Goal: Information Seeking & Learning: Compare options

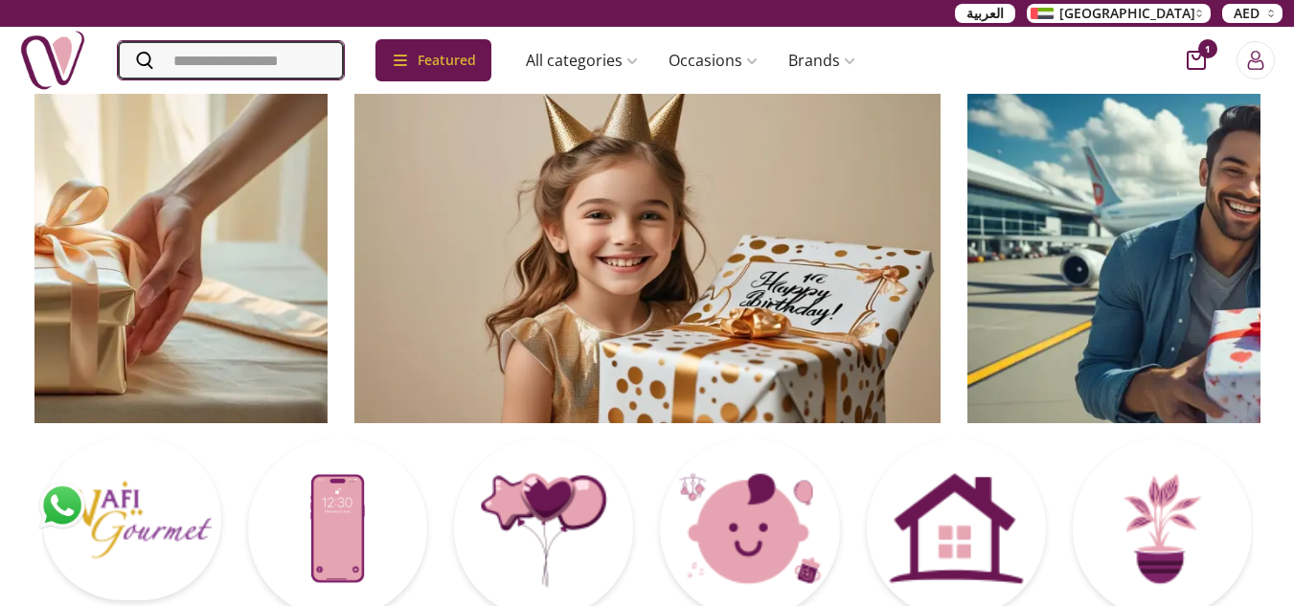
click at [214, 60] on input "Search" at bounding box center [231, 60] width 226 height 38
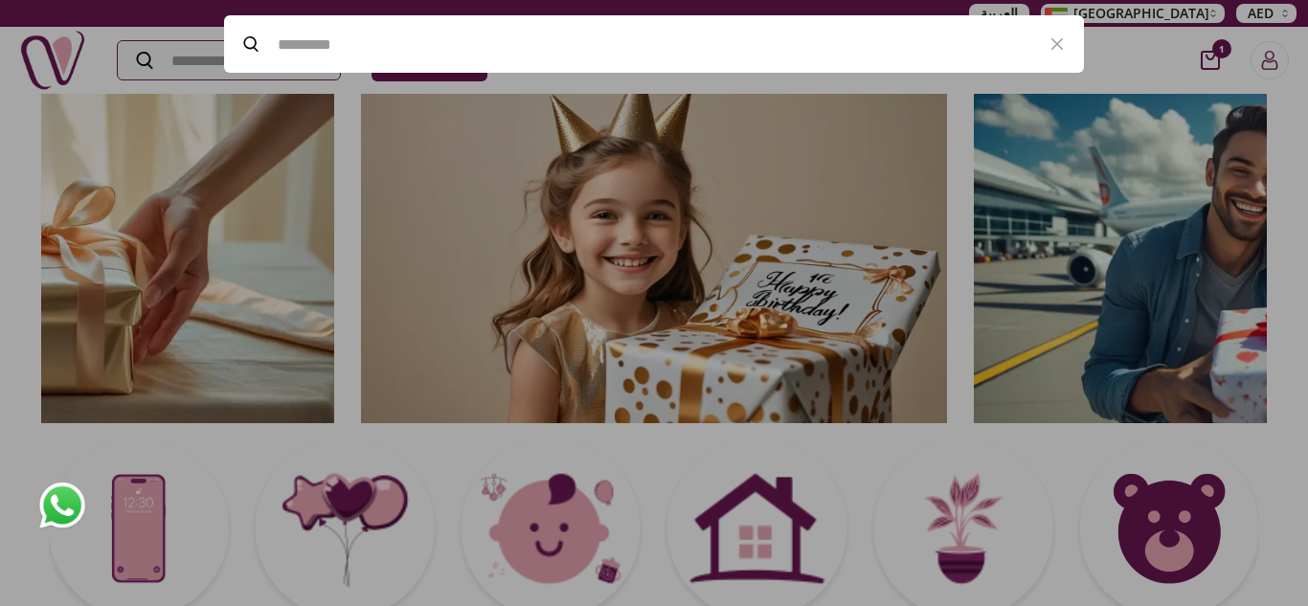
paste input "**********"
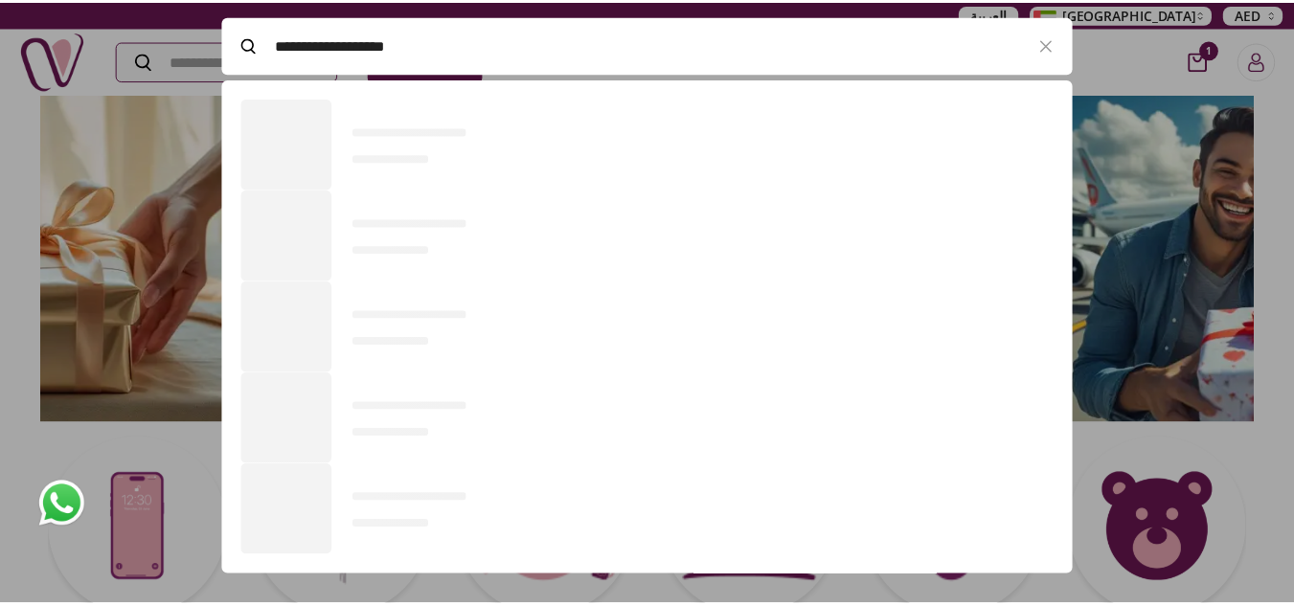
scroll to position [130, 860]
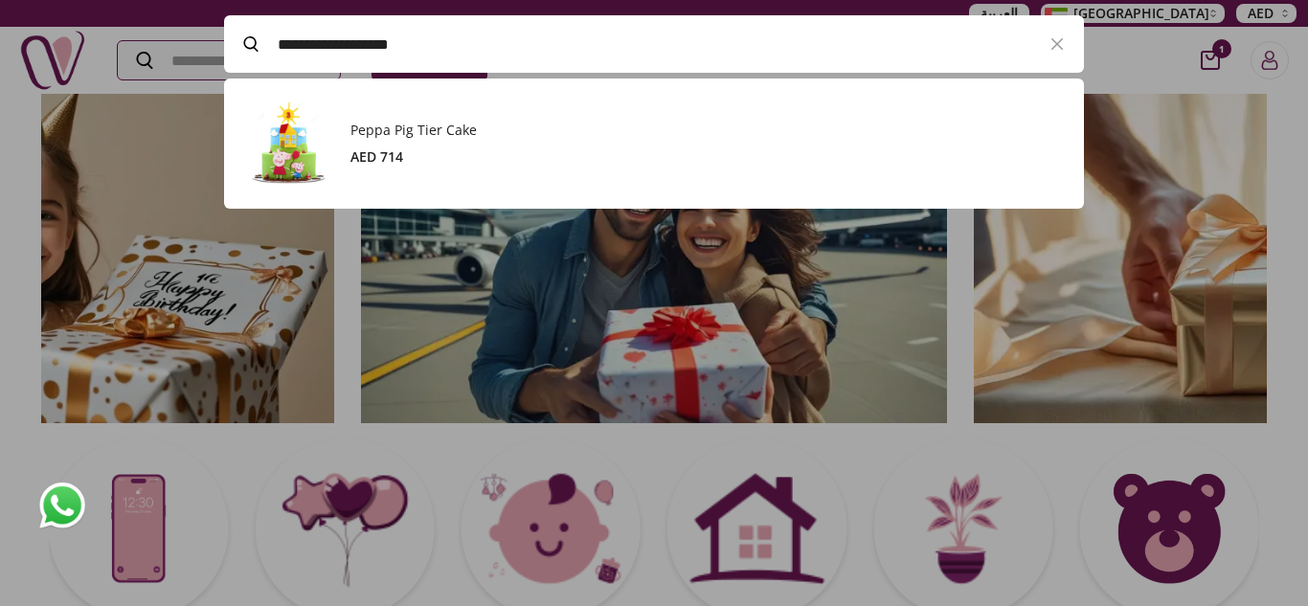
click at [411, 138] on h3 "Peppa Pig Tier Cake" at bounding box center [708, 130] width 714 height 19
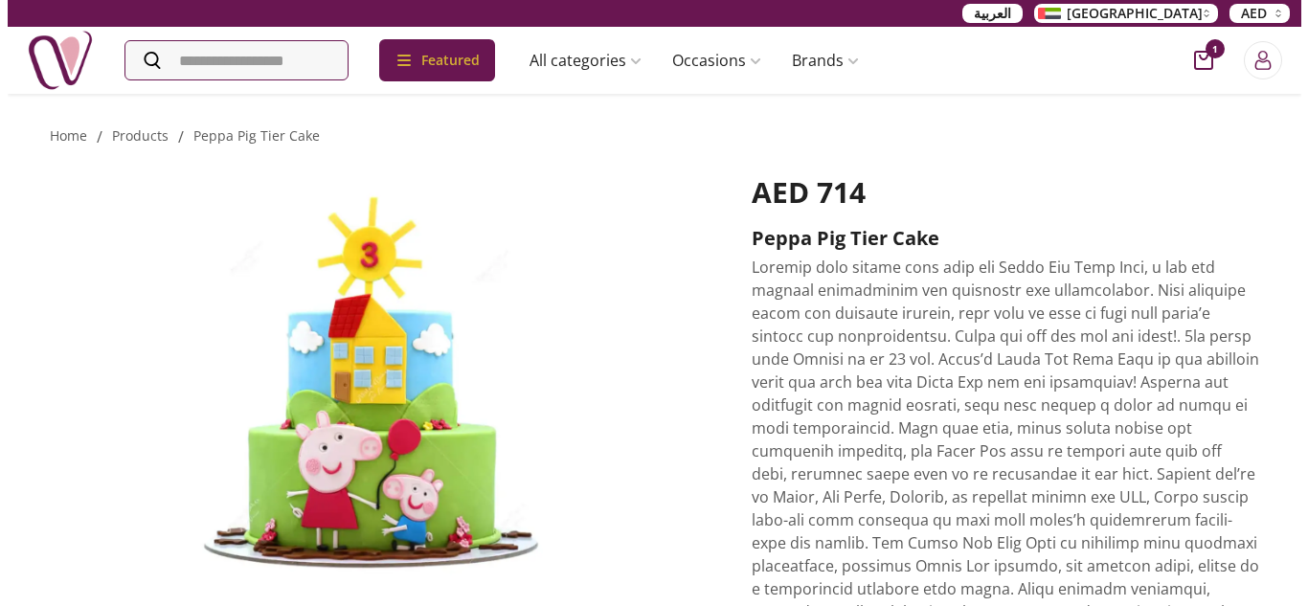
scroll to position [575, 0]
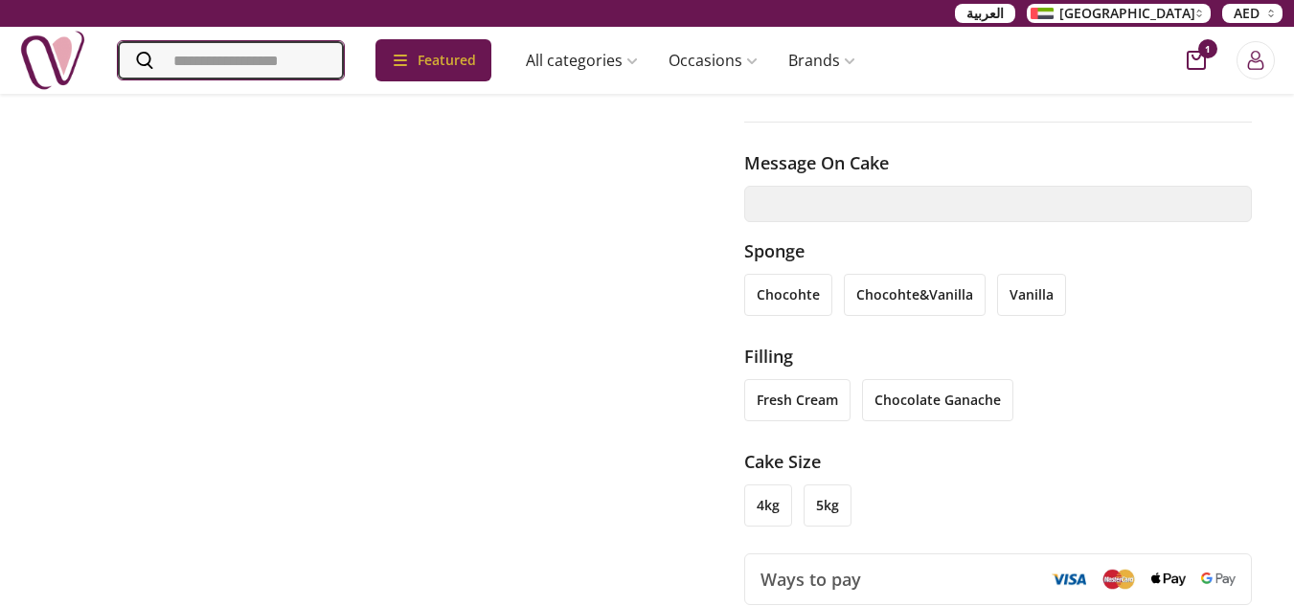
click at [283, 65] on input "Search" at bounding box center [231, 60] width 226 height 38
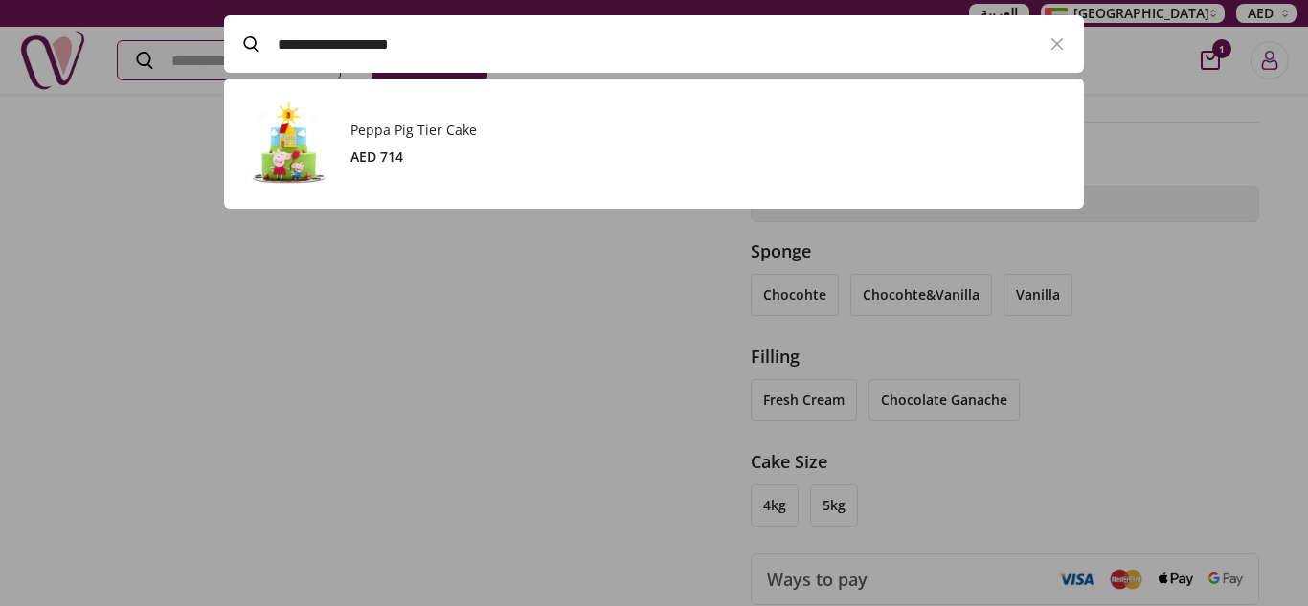
paste input "******"
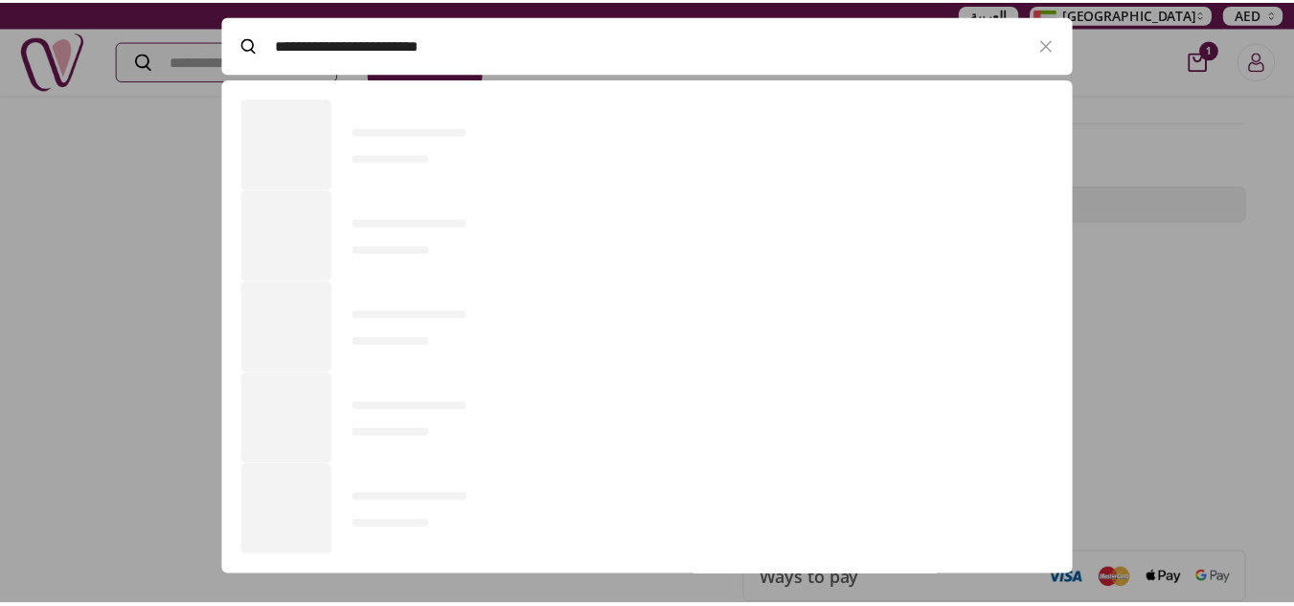
scroll to position [130, 860]
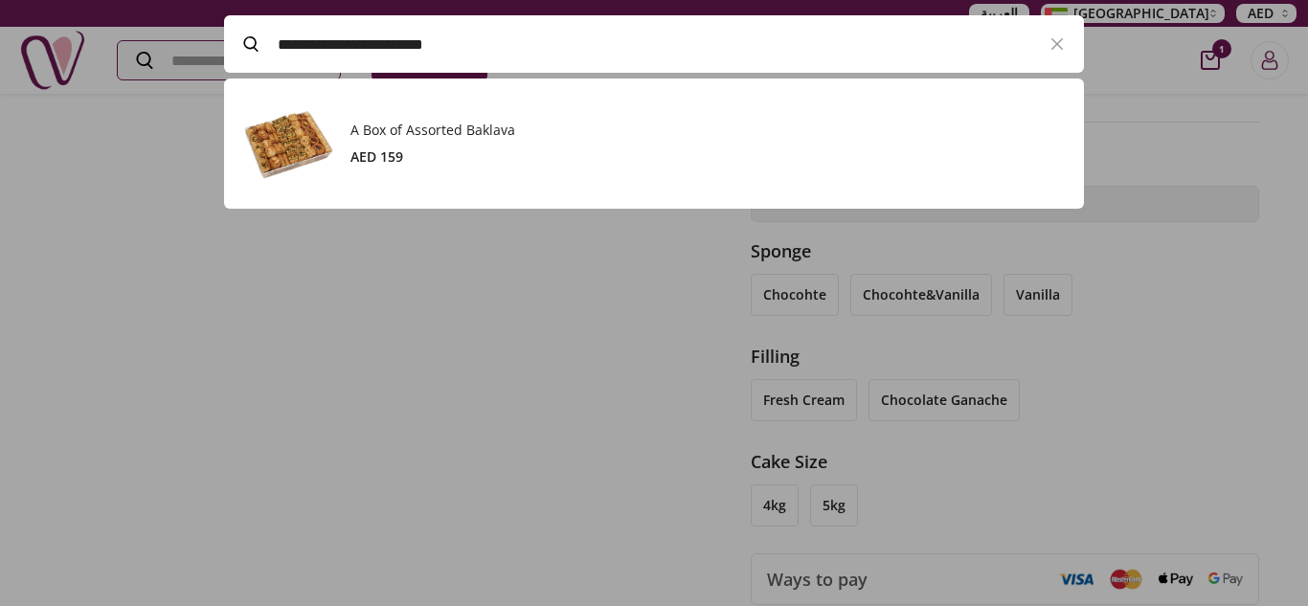
click at [437, 131] on h3 "A Box of Assorted Baklava" at bounding box center [708, 130] width 714 height 19
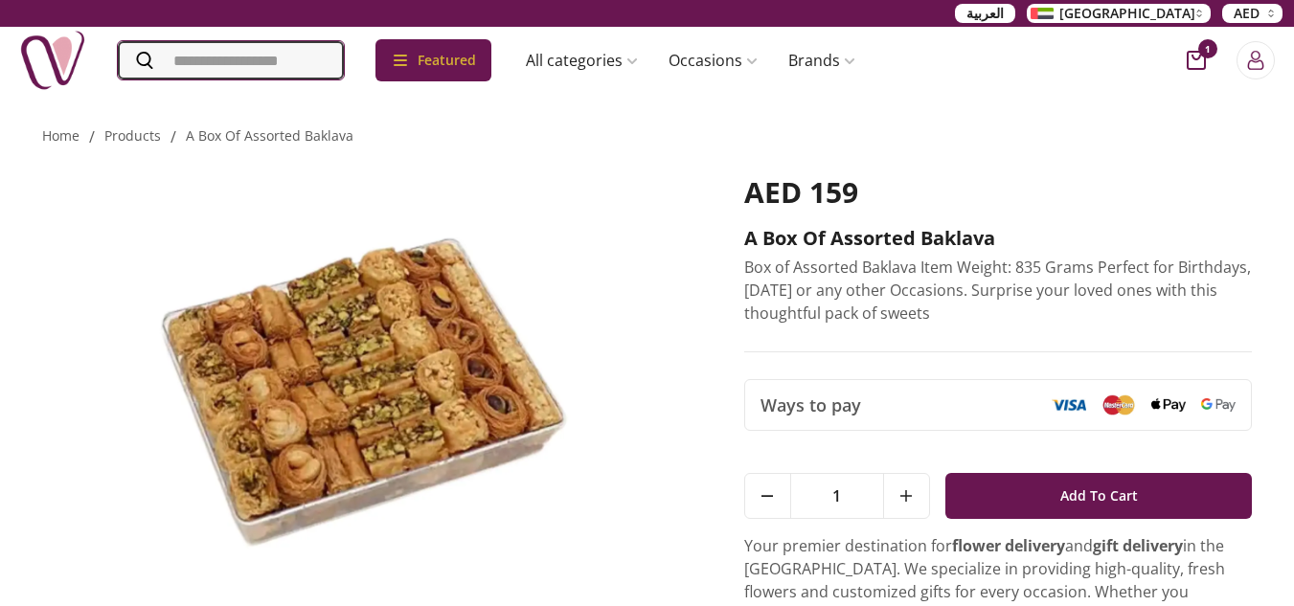
click at [200, 66] on input "Search" at bounding box center [231, 60] width 226 height 38
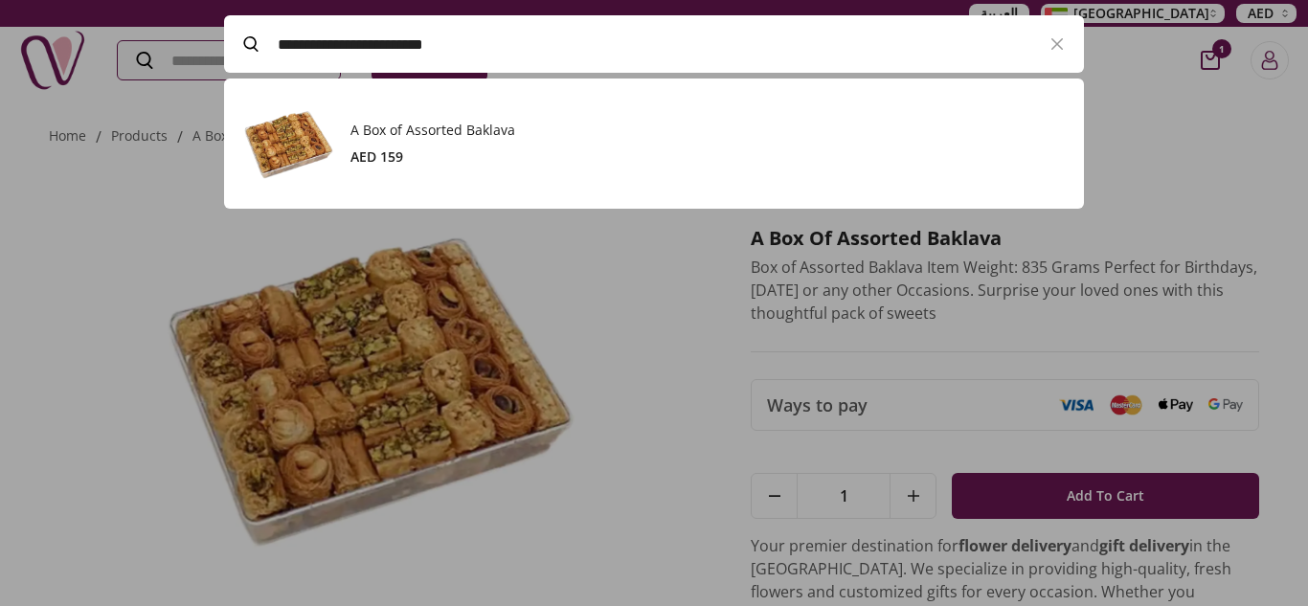
paste input "*"
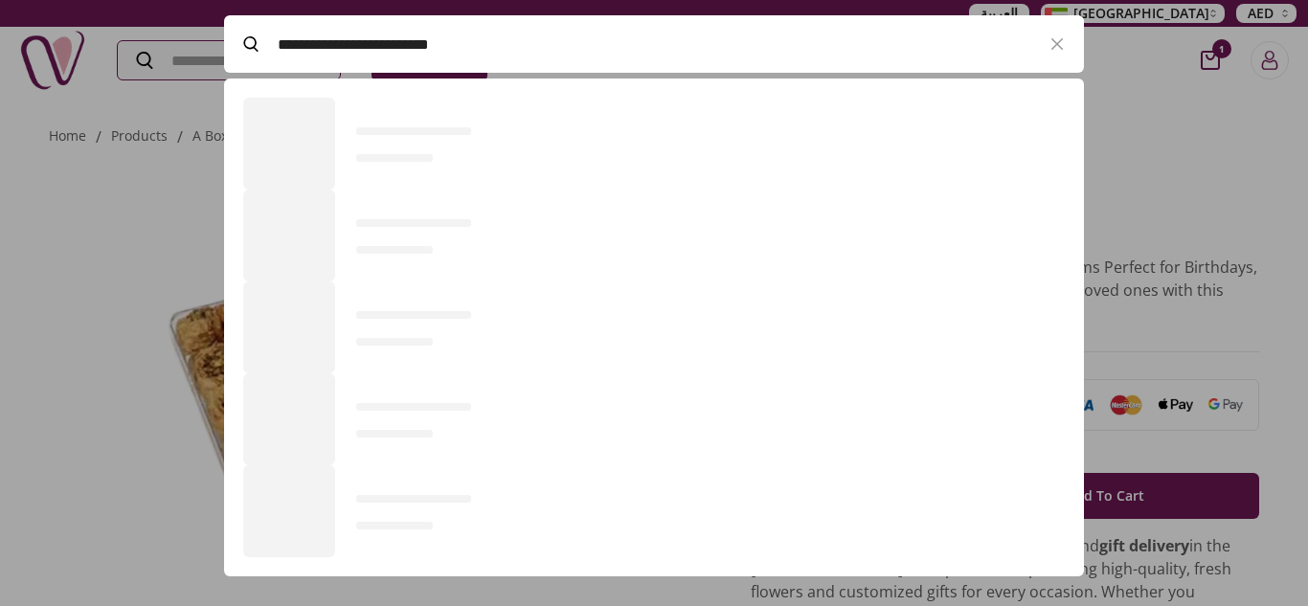
scroll to position [130, 860]
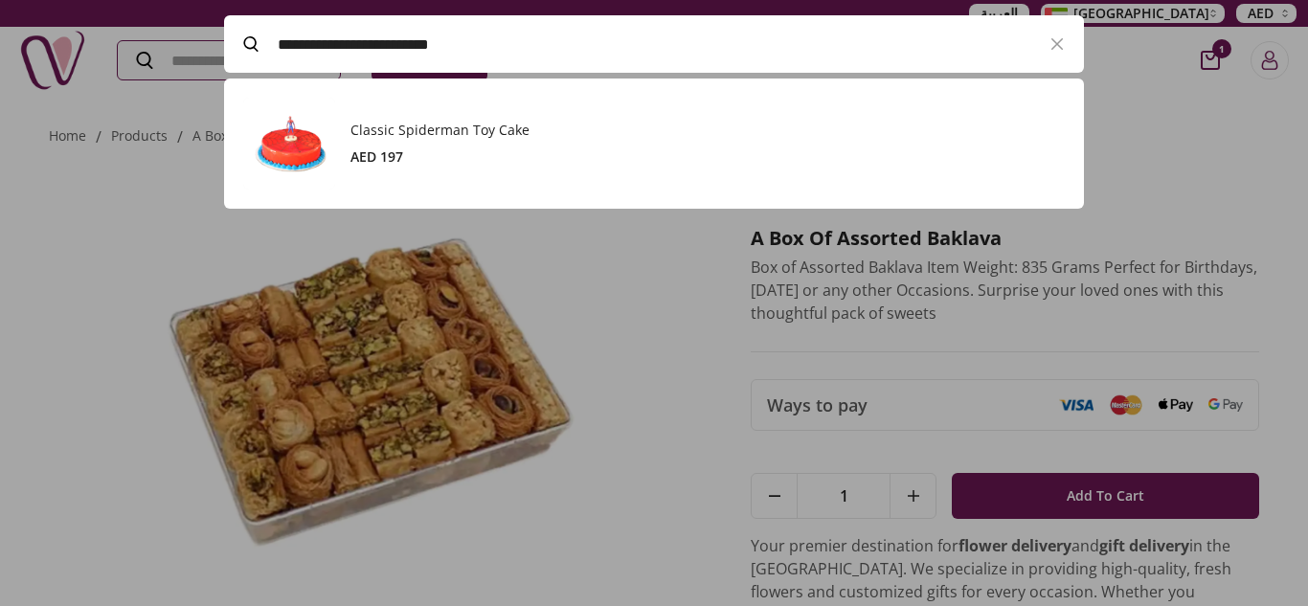
click at [450, 136] on h3 "Classic Spiderman Toy Cake" at bounding box center [708, 130] width 714 height 19
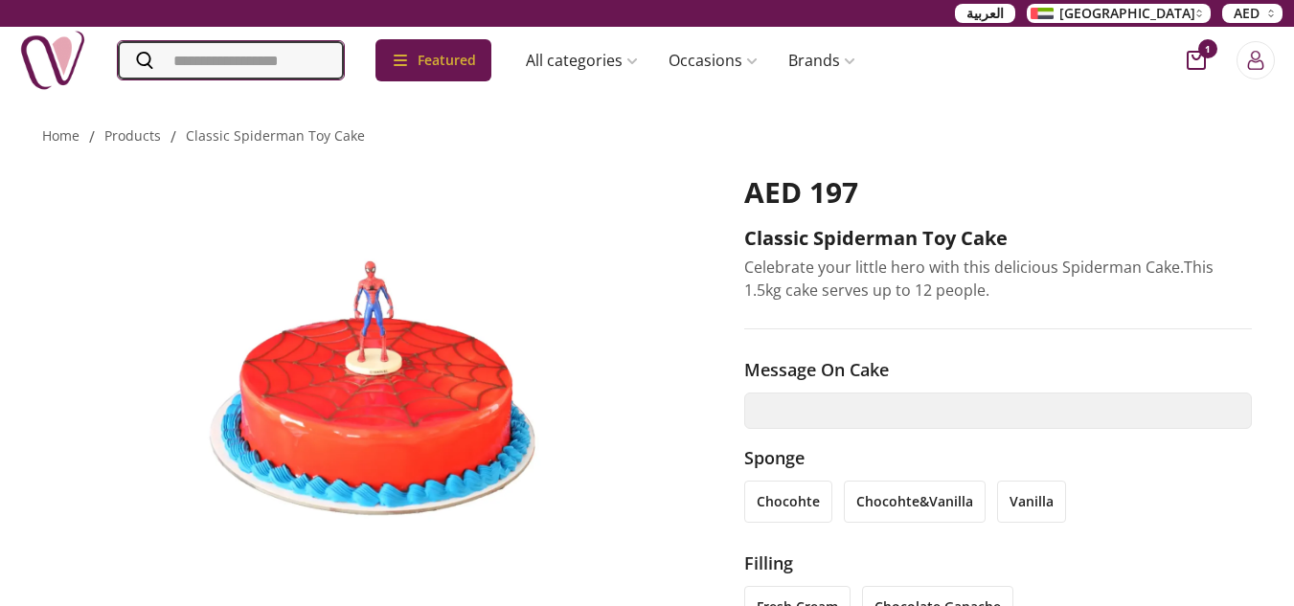
click at [294, 55] on input "Search" at bounding box center [231, 60] width 226 height 38
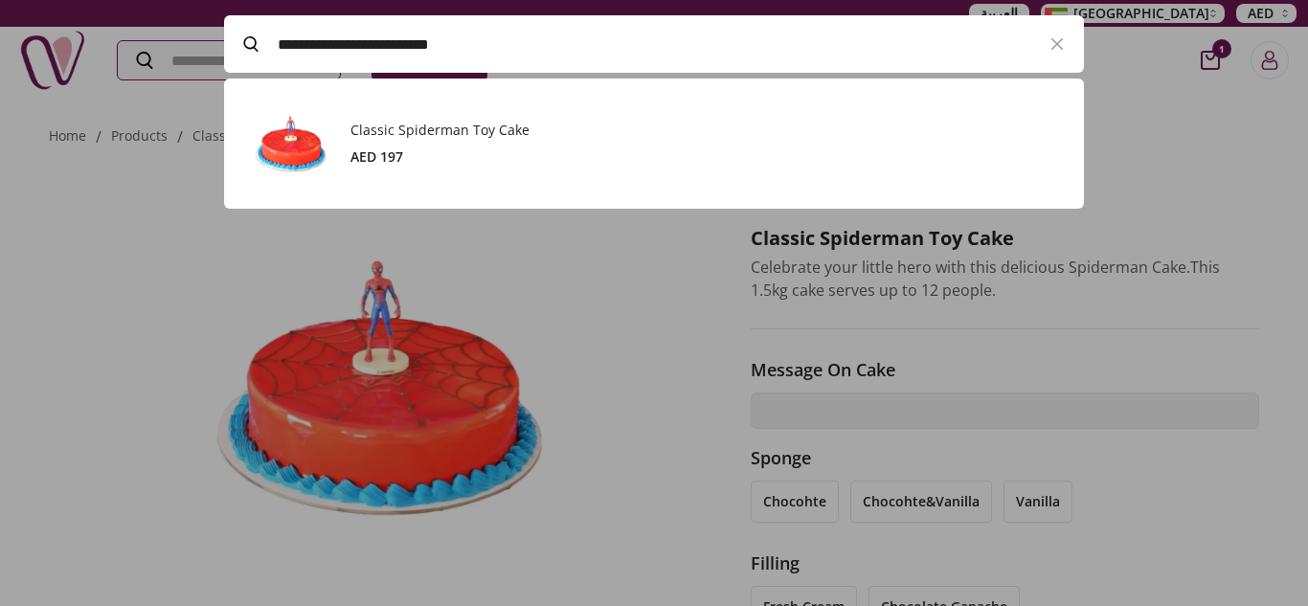
paste input "Search"
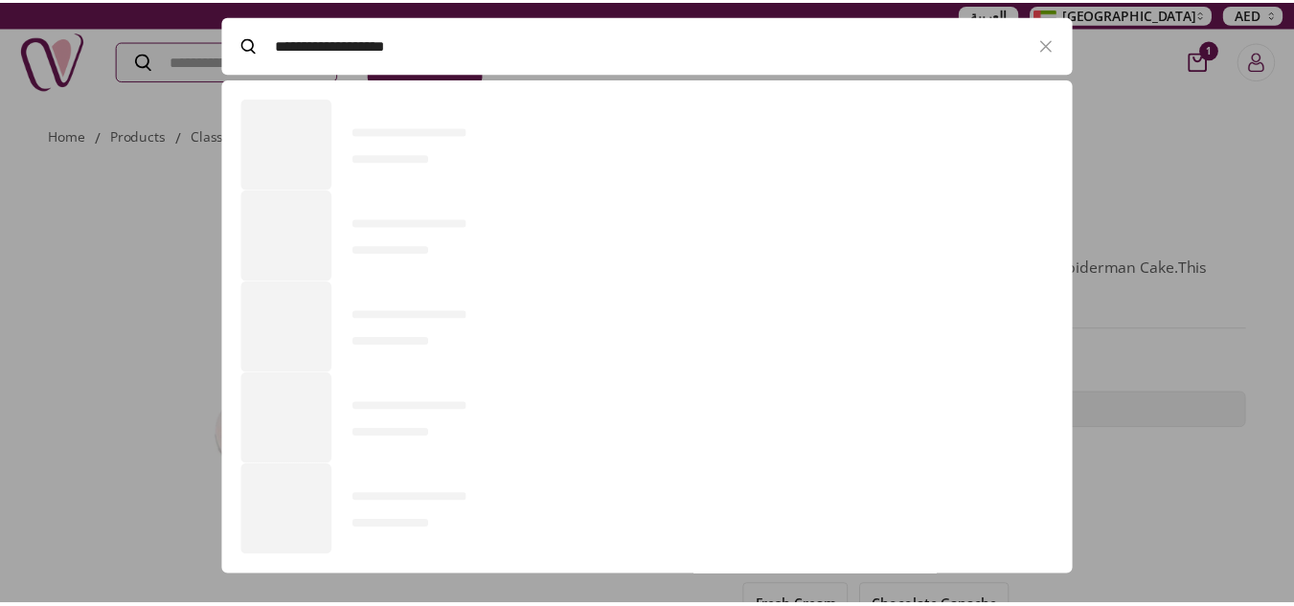
scroll to position [393, 860]
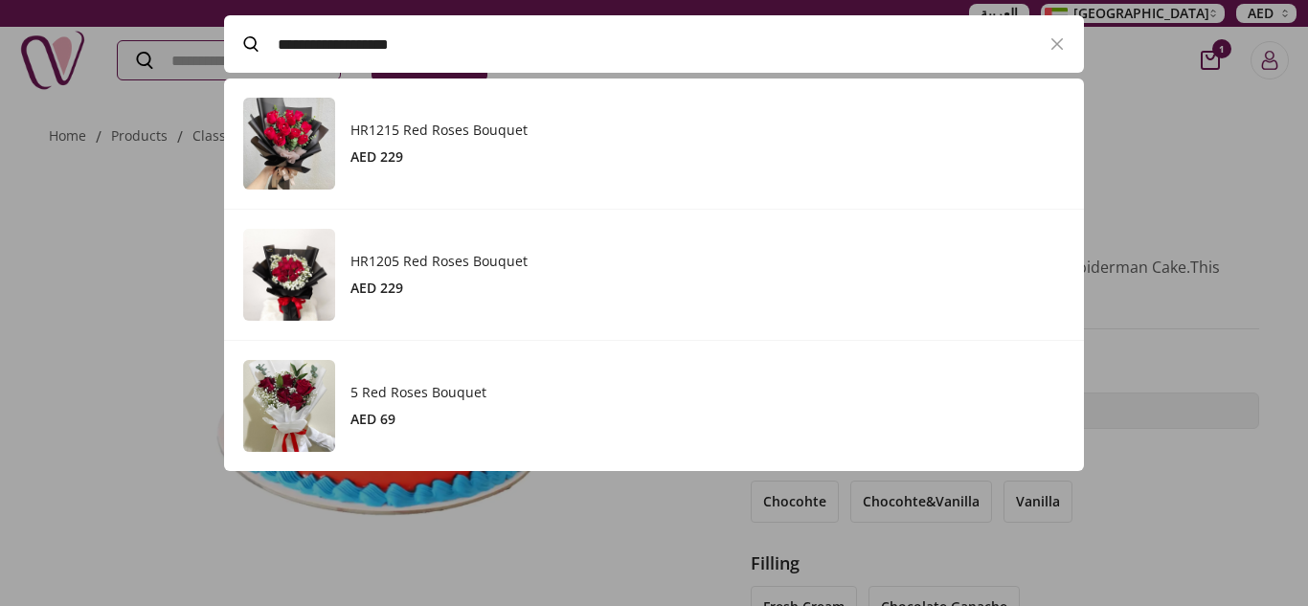
click at [458, 379] on link "5 Red Roses Bouquet AED 69" at bounding box center [654, 406] width 822 height 92
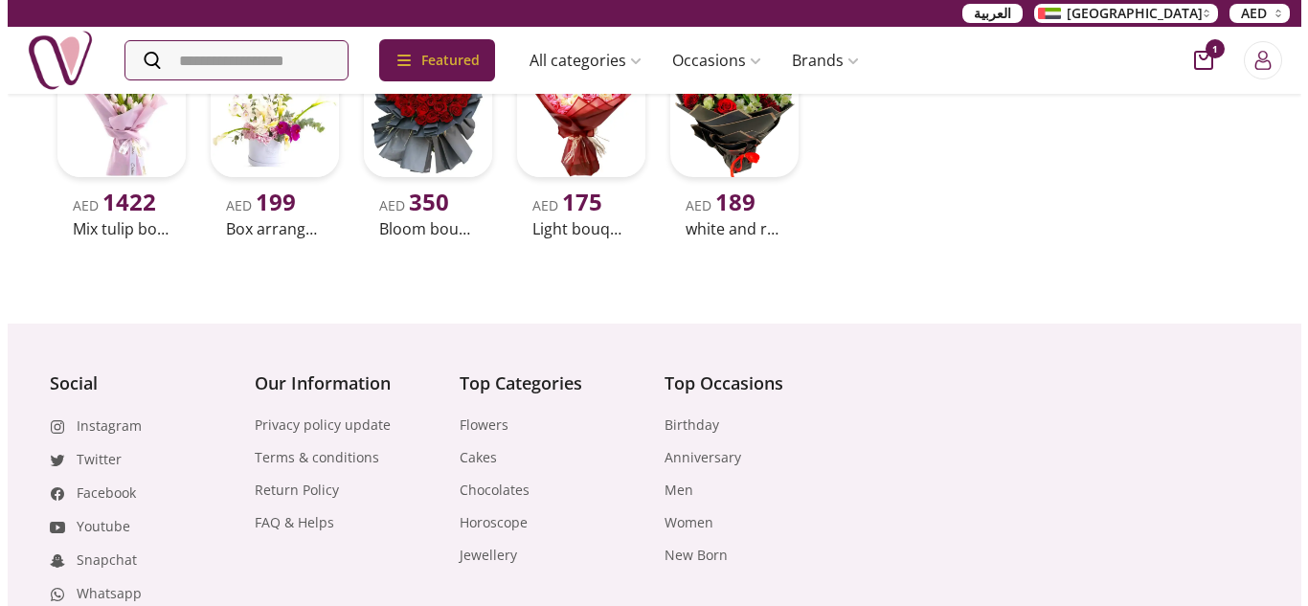
scroll to position [1054, 0]
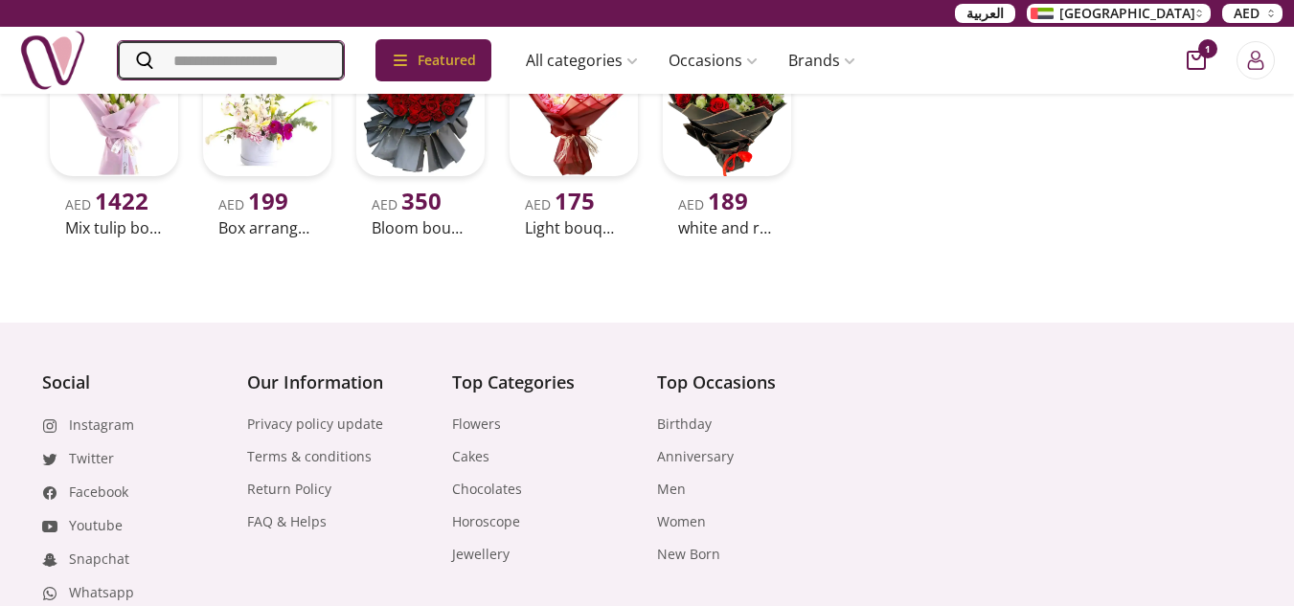
click at [288, 65] on input "Search" at bounding box center [231, 60] width 226 height 38
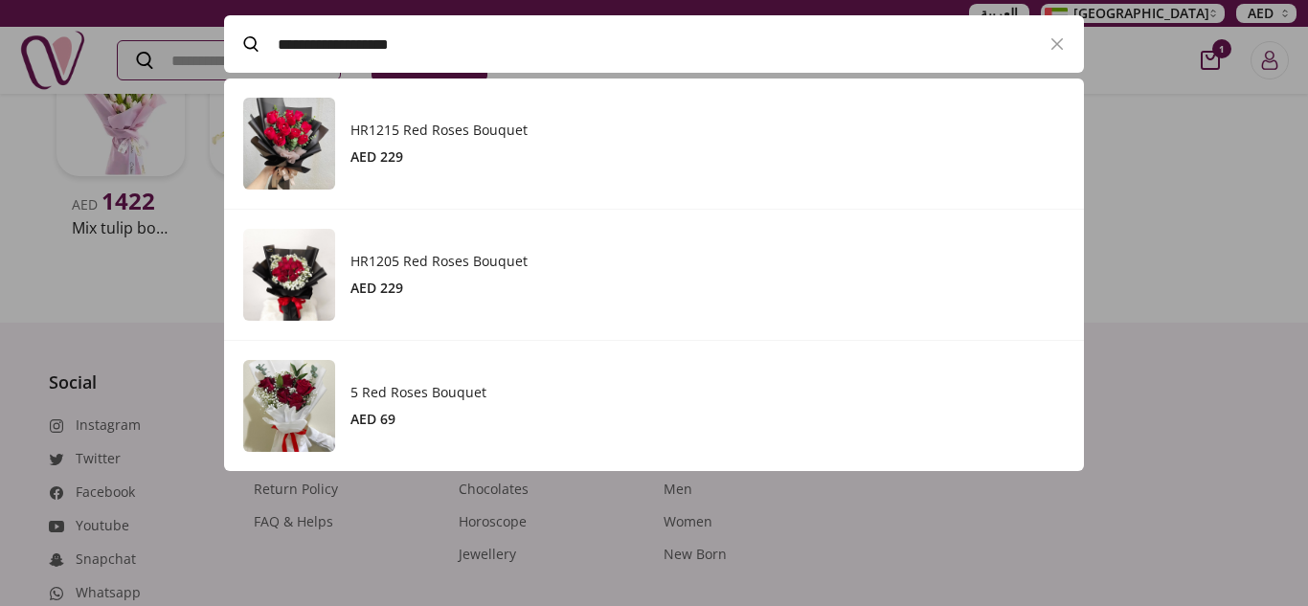
paste input "Search"
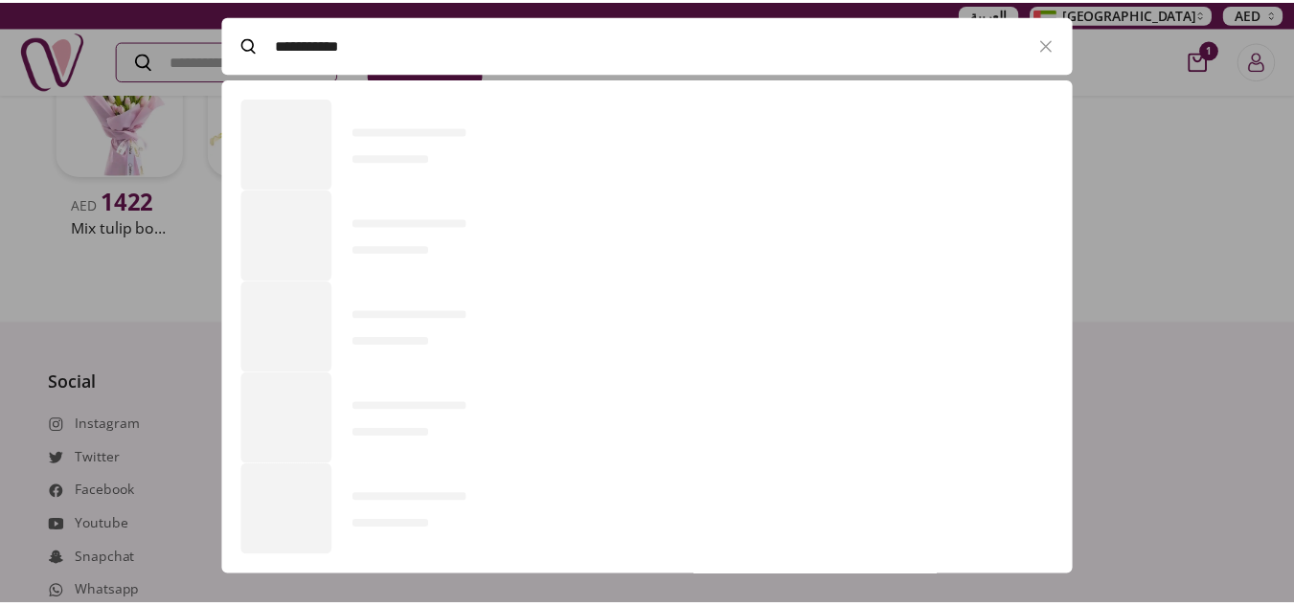
scroll to position [130, 860]
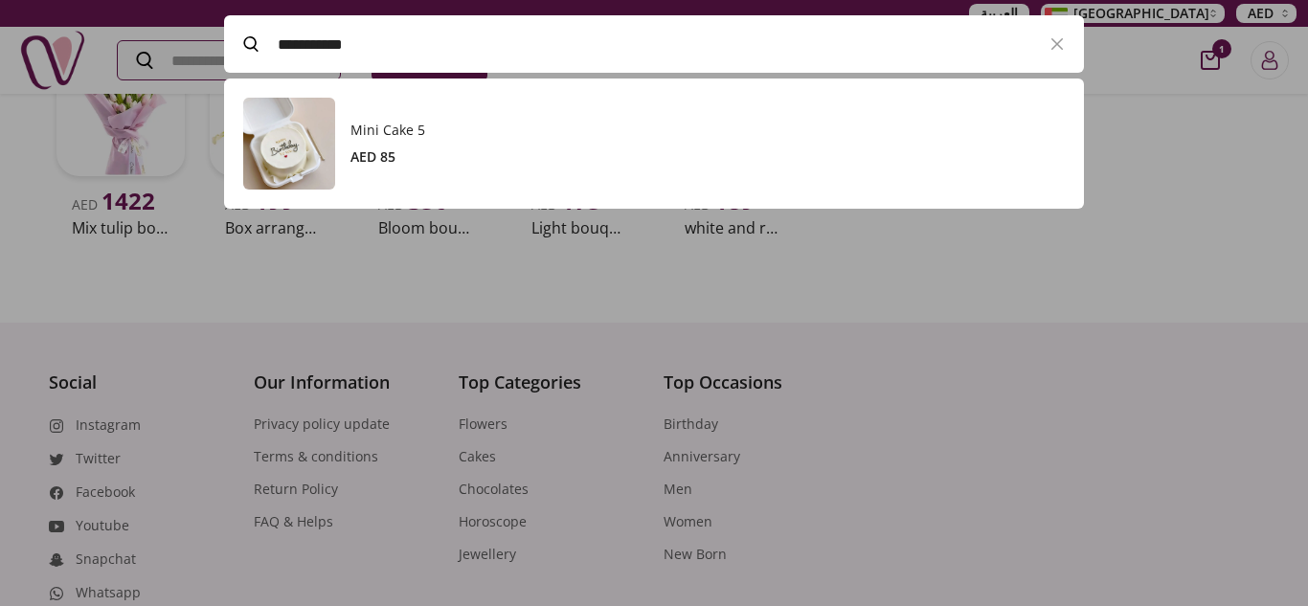
type input "**********"
click at [394, 115] on link "Mini Cake 5 AED 85" at bounding box center [654, 144] width 822 height 92
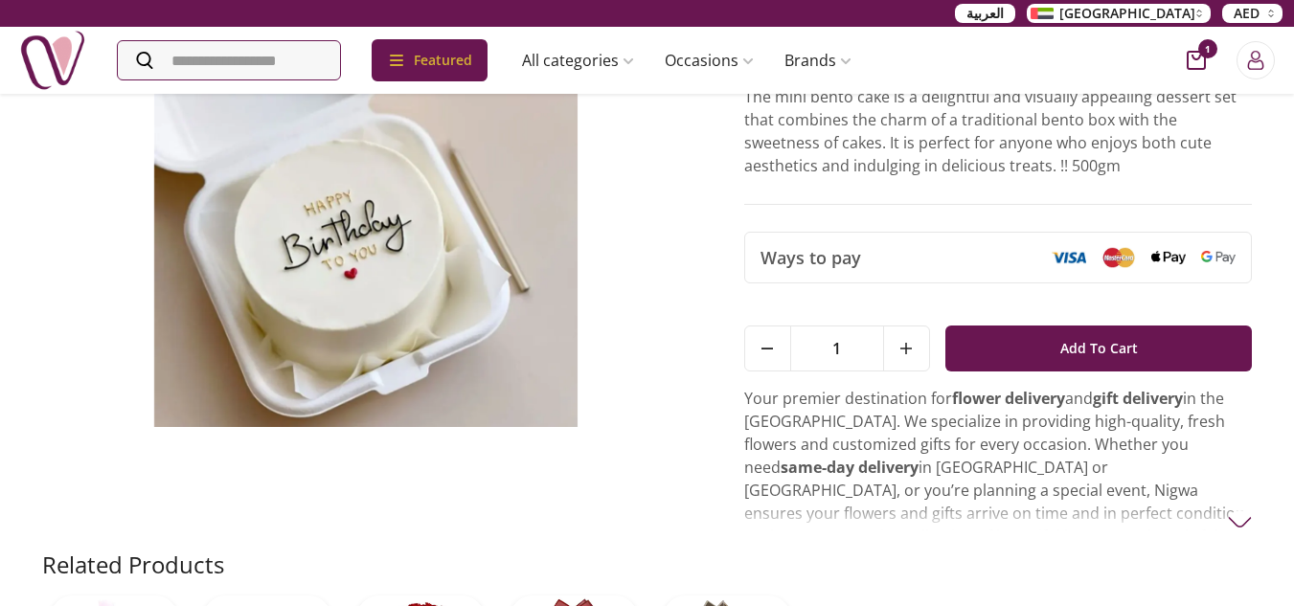
scroll to position [287, 0]
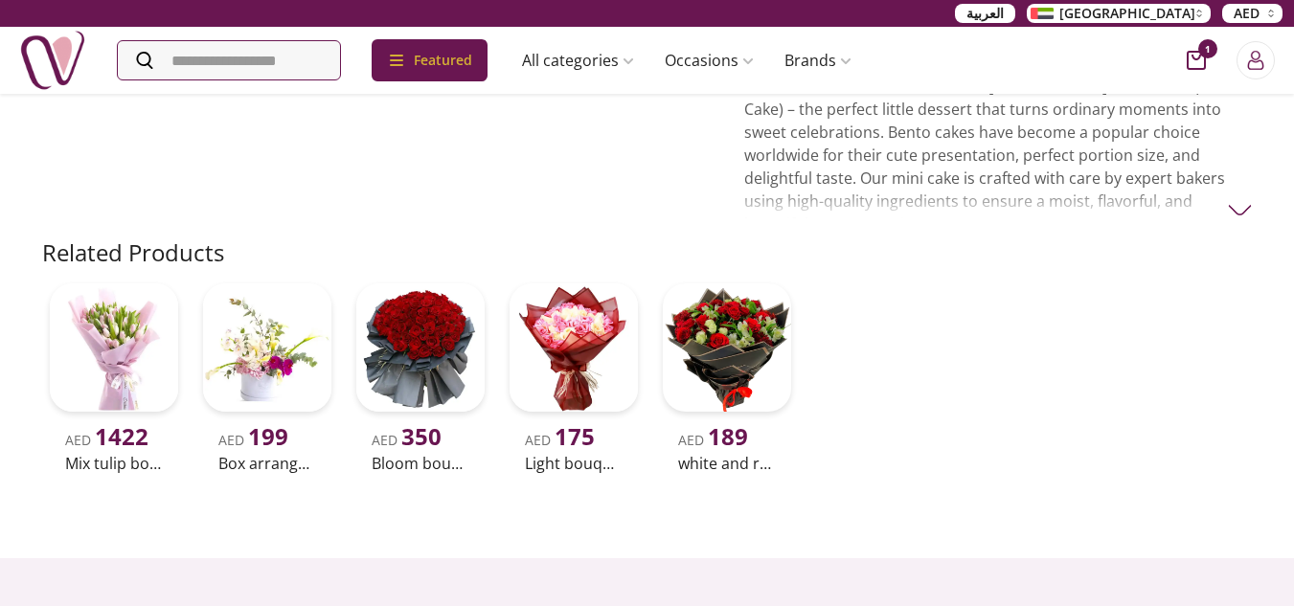
scroll to position [575, 0]
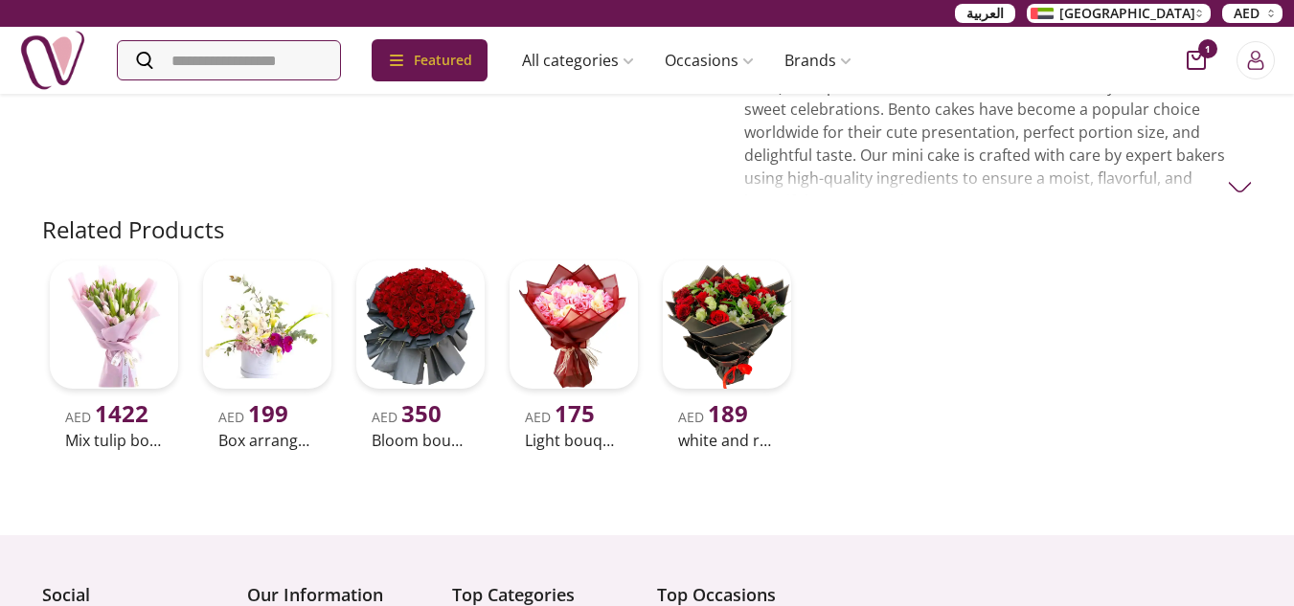
click at [1236, 187] on img at bounding box center [1240, 187] width 24 height 24
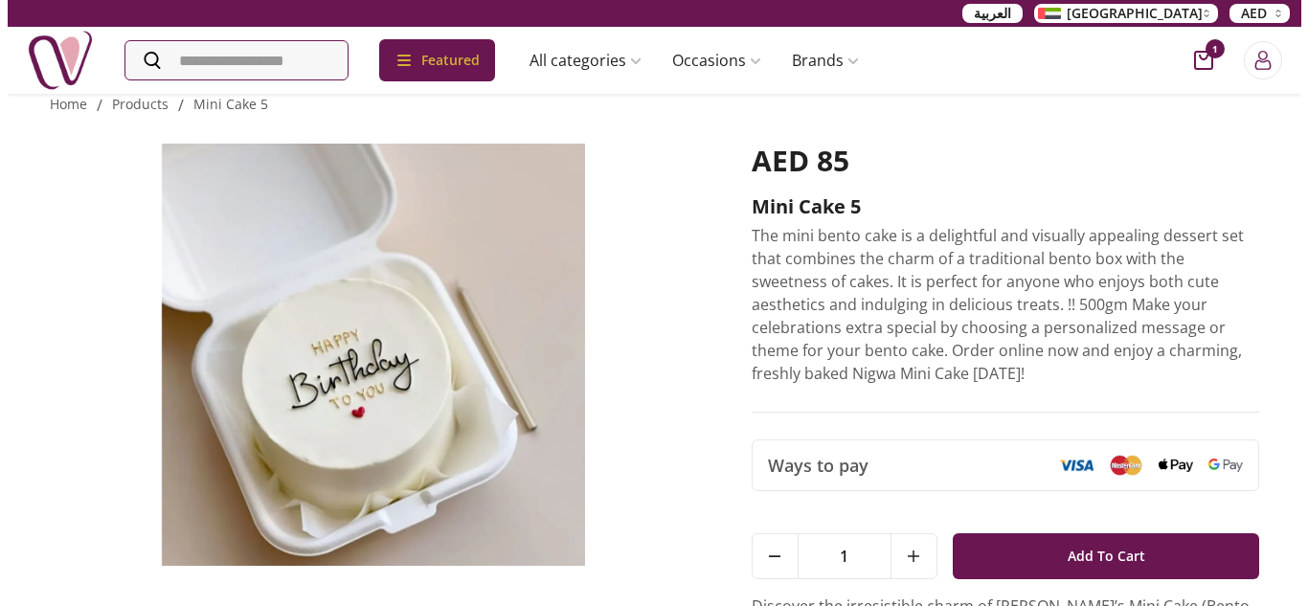
scroll to position [0, 0]
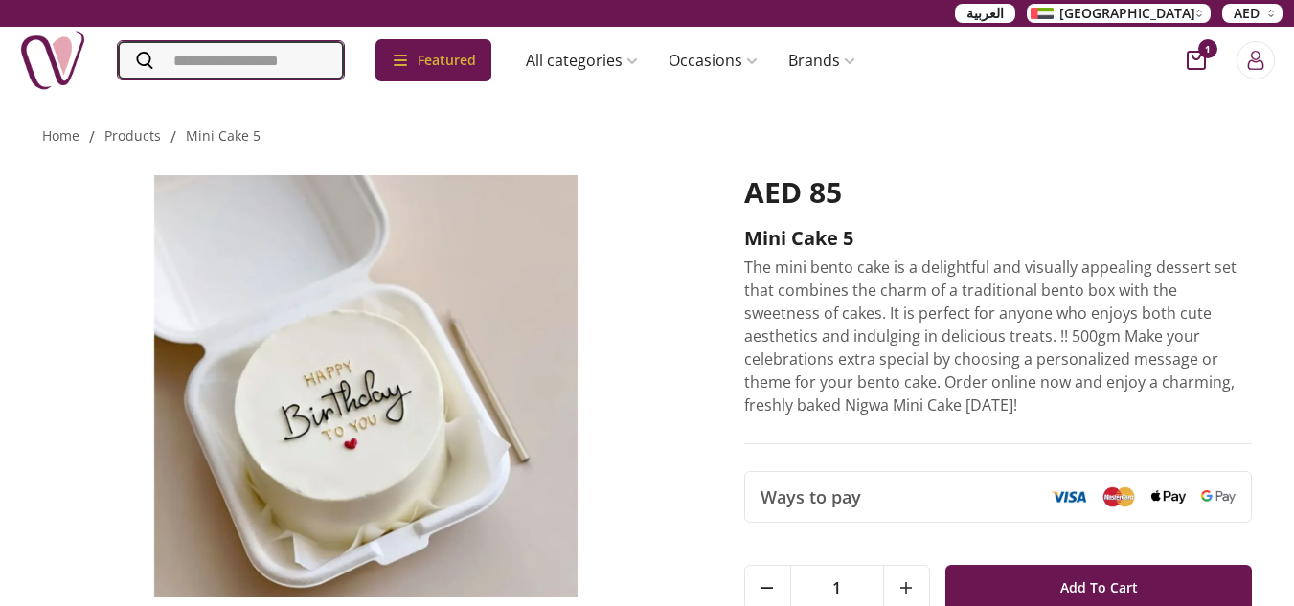
click at [322, 50] on input "Search" at bounding box center [231, 60] width 226 height 38
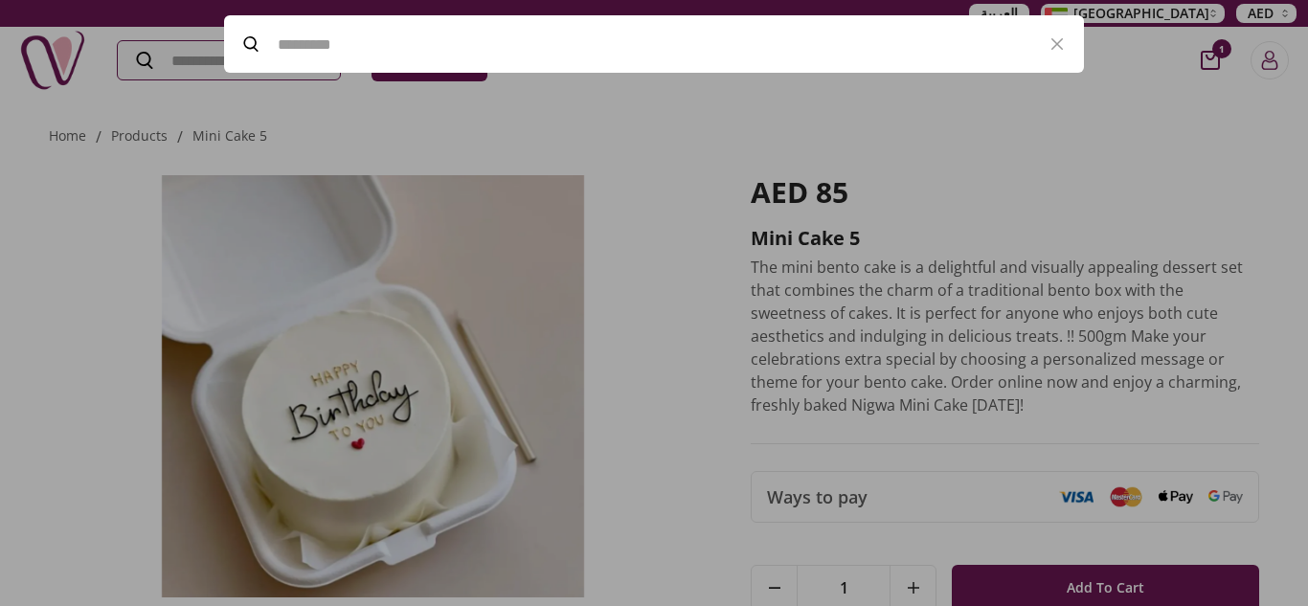
paste input "**********"
type input "**********"
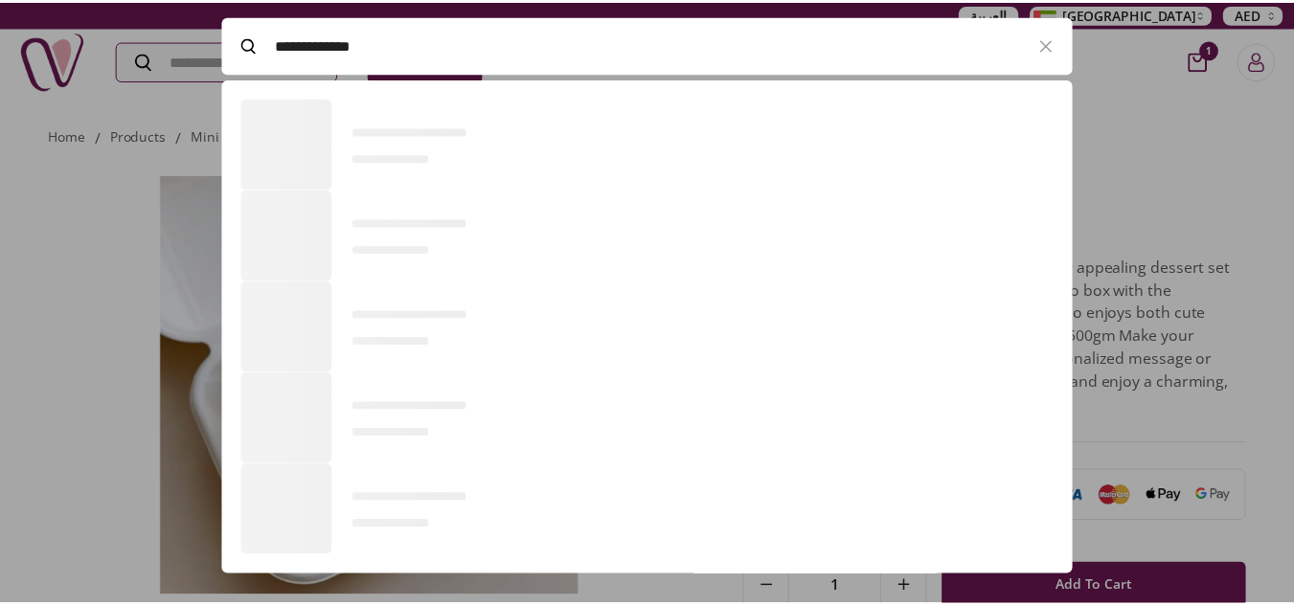
scroll to position [130, 860]
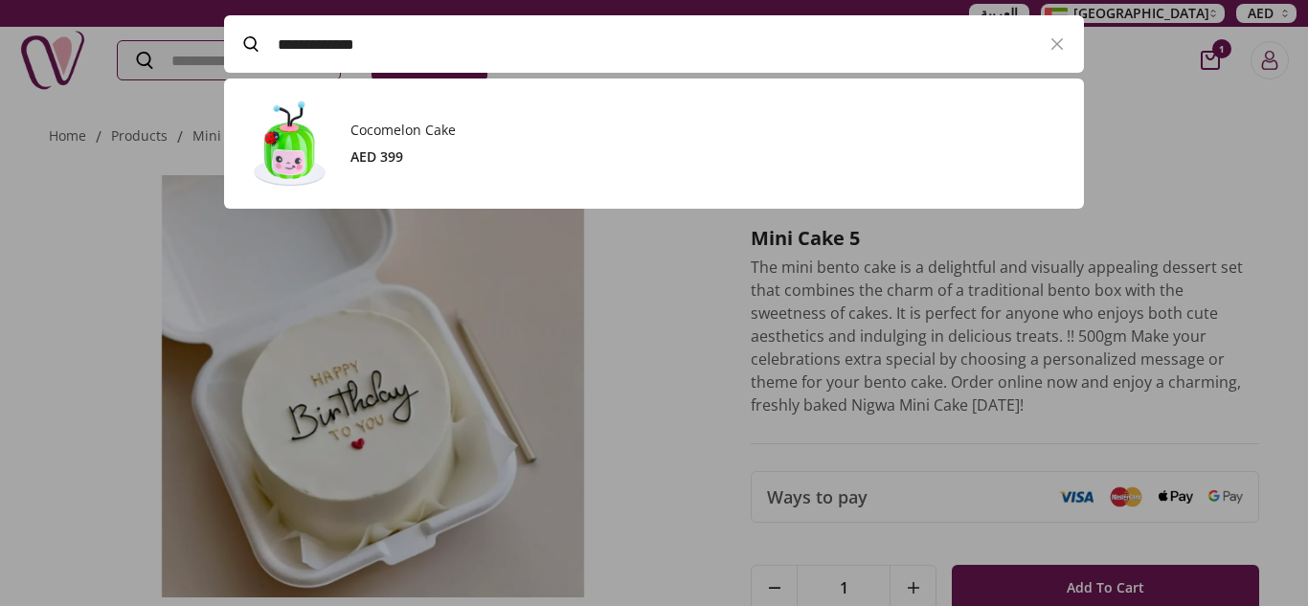
click at [439, 124] on h3 "Cocomelon Cake" at bounding box center [708, 130] width 714 height 19
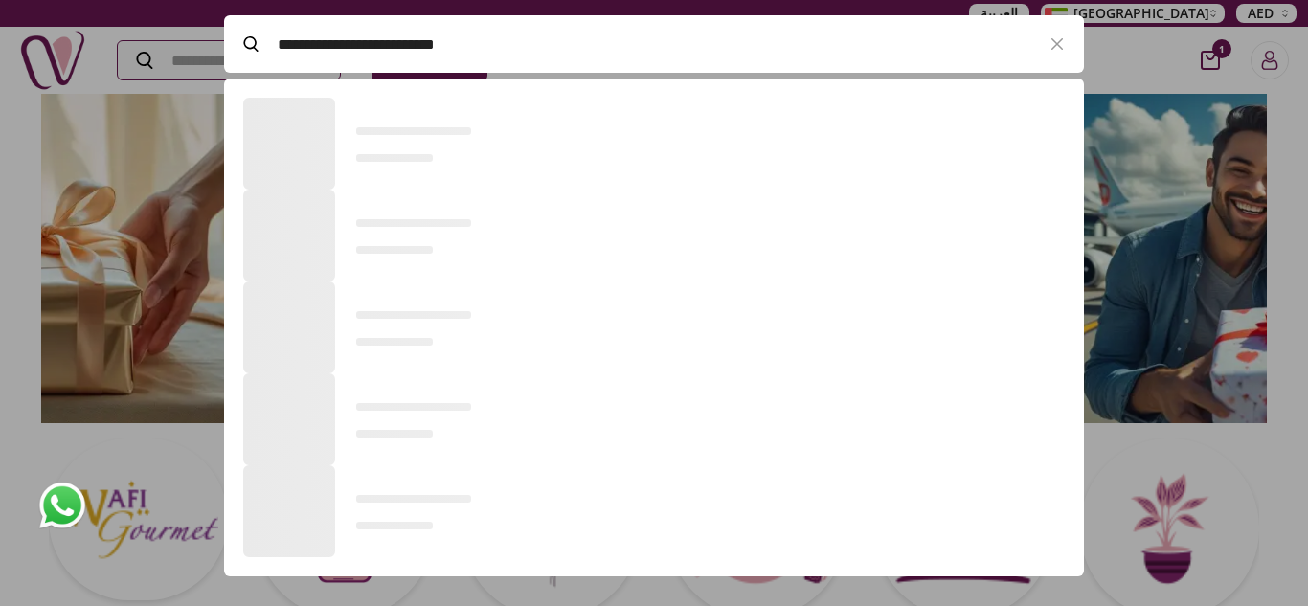
scroll to position [130, 860]
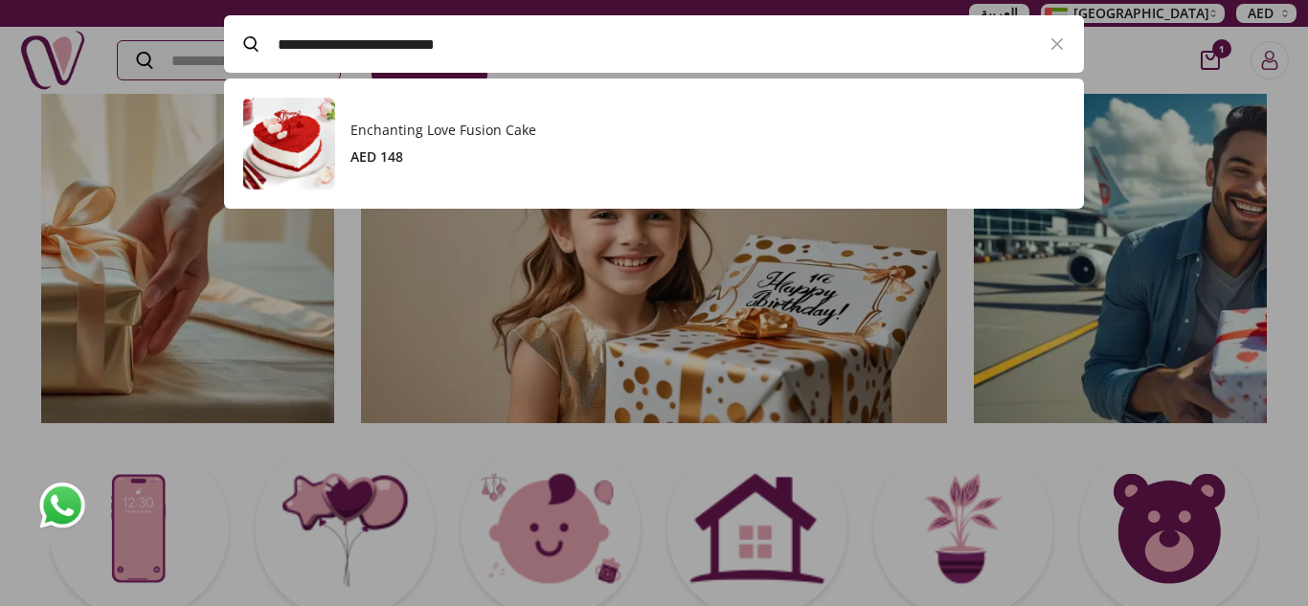
click at [422, 138] on h3 "Enchanting Love Fusion Cake" at bounding box center [708, 130] width 714 height 19
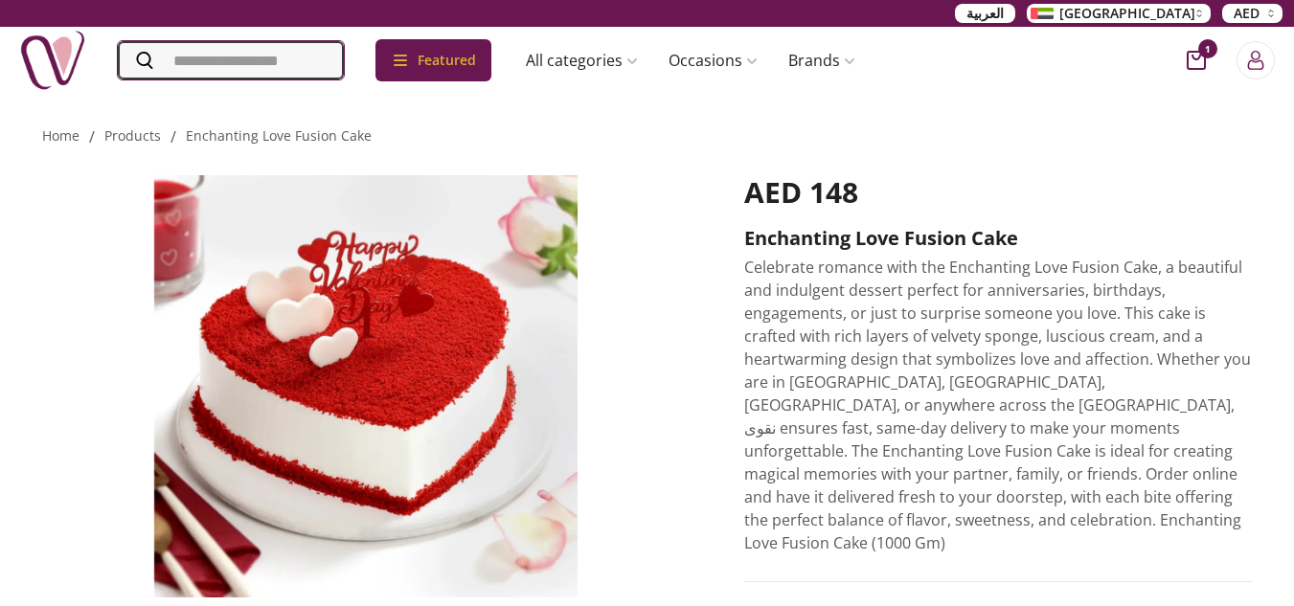
click at [310, 68] on input "Search" at bounding box center [231, 60] width 226 height 38
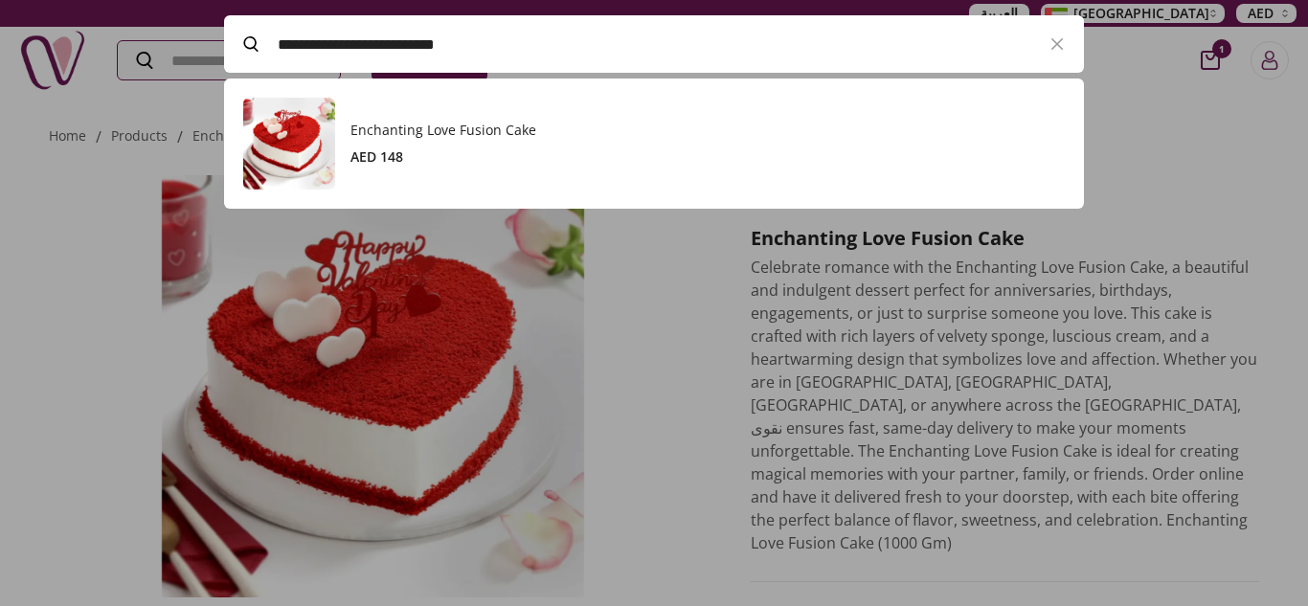
paste input "Search"
click at [440, 121] on h3 "Spiderman’s Superhero Cake" at bounding box center [708, 130] width 714 height 19
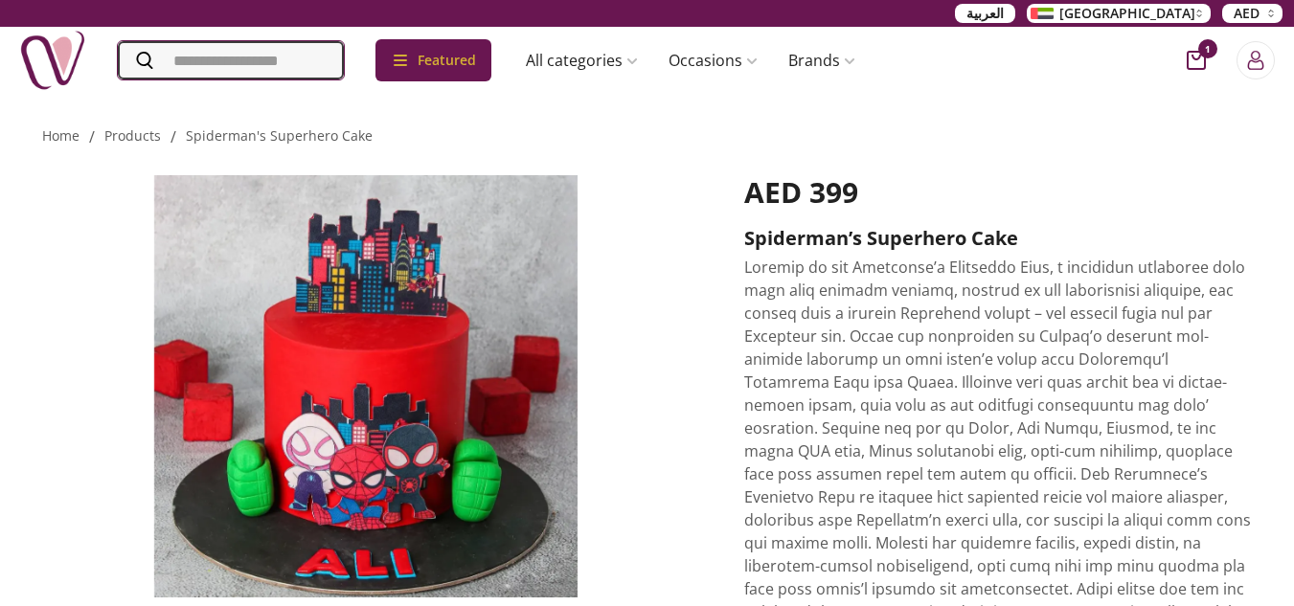
click at [335, 53] on input "Search" at bounding box center [231, 60] width 226 height 38
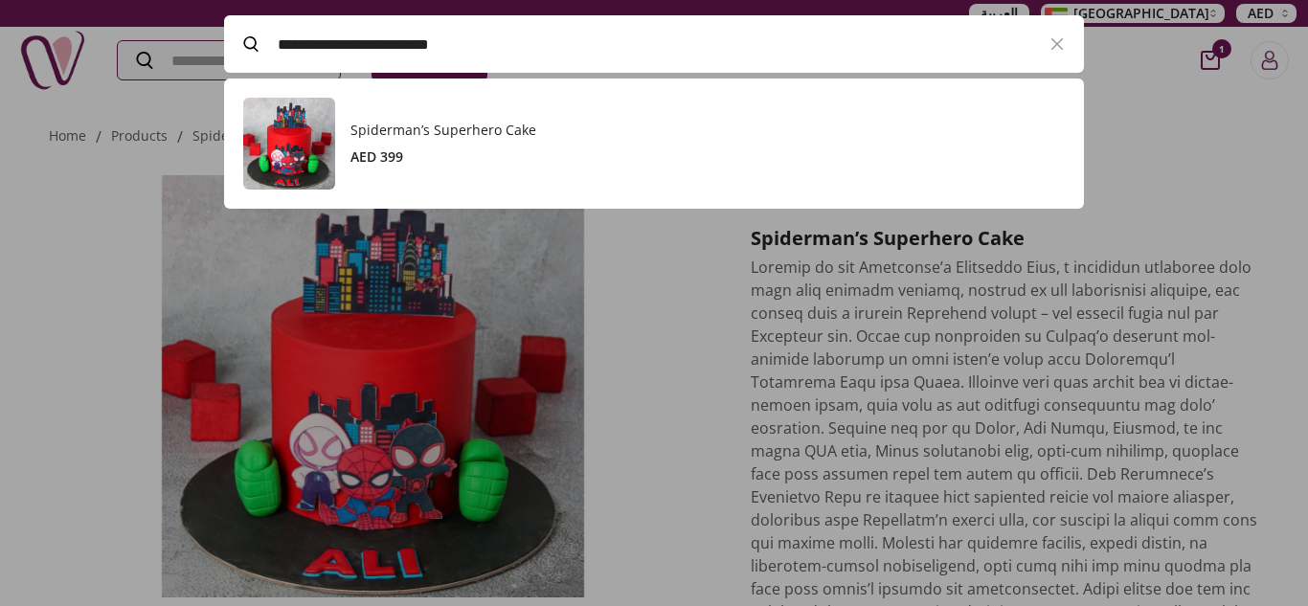
paste input "Search"
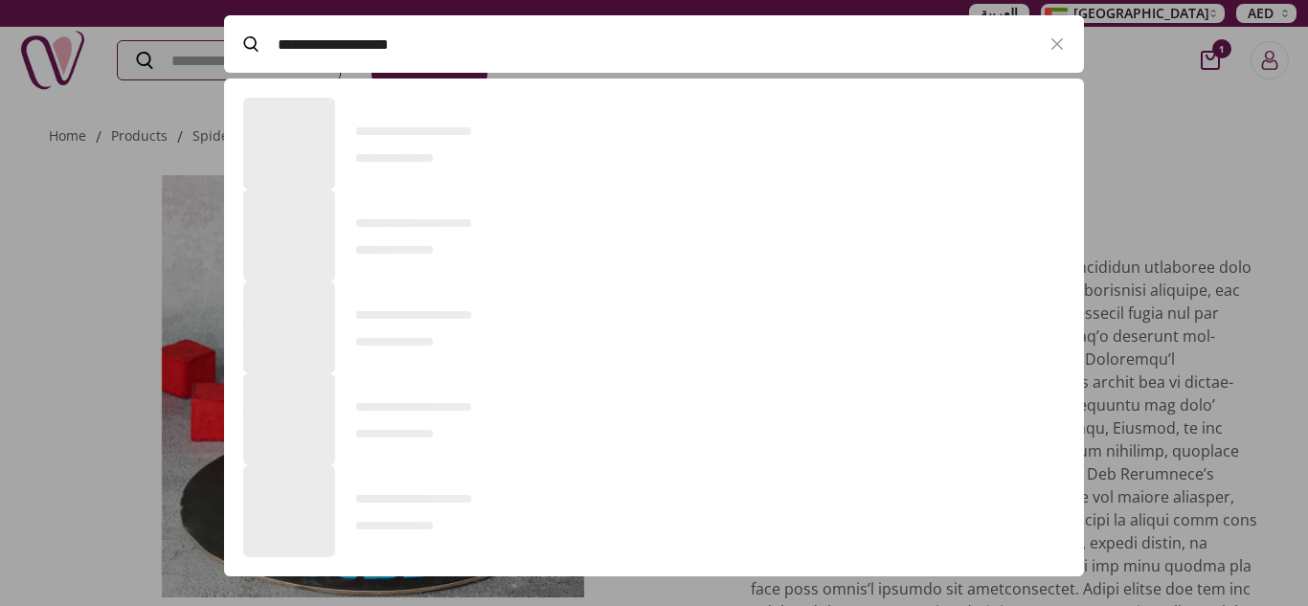
scroll to position [130, 860]
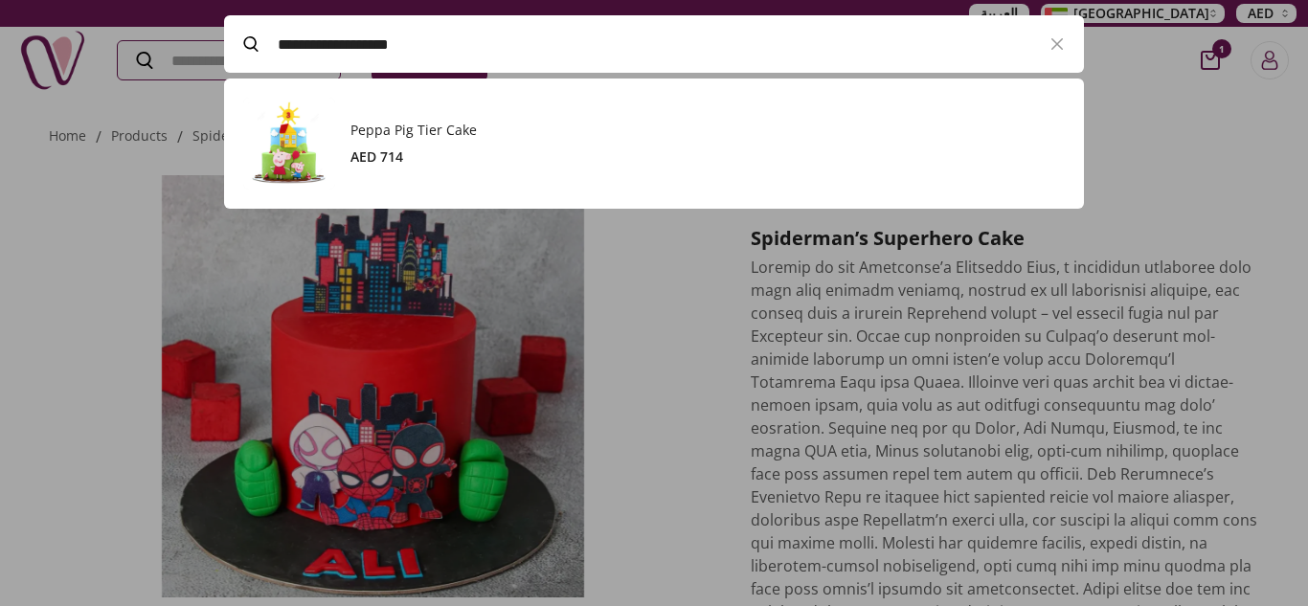
click at [348, 137] on link "Peppa Pig Tier Cake AED 714" at bounding box center [654, 144] width 822 height 92
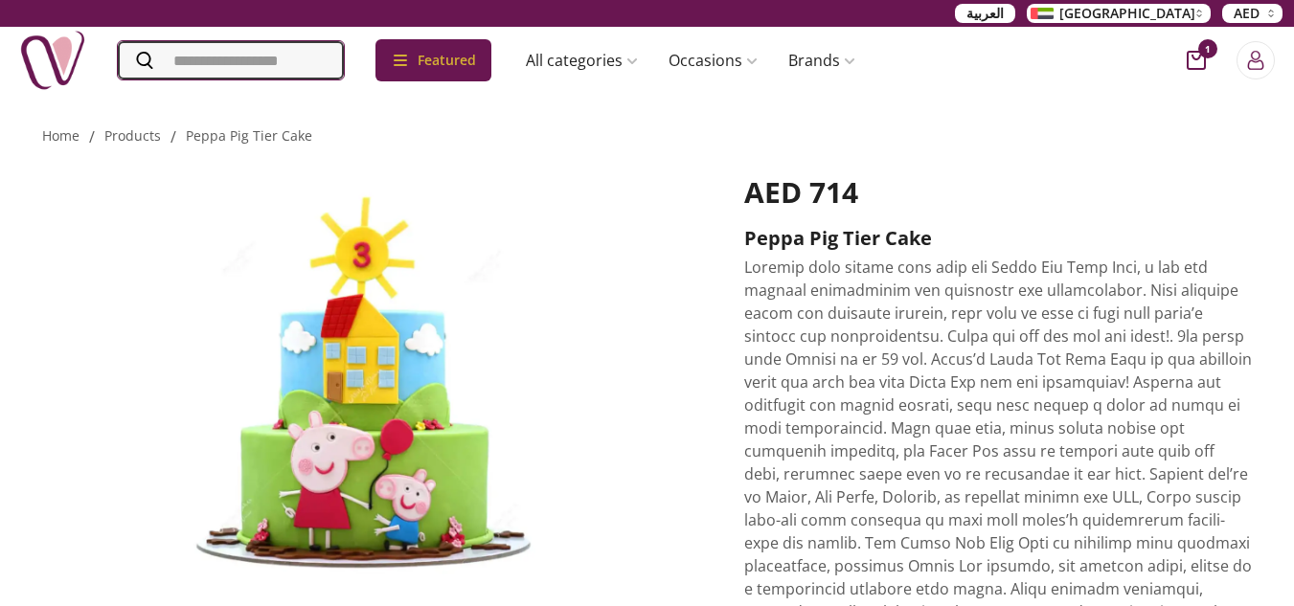
click at [312, 58] on input "Search" at bounding box center [231, 60] width 226 height 38
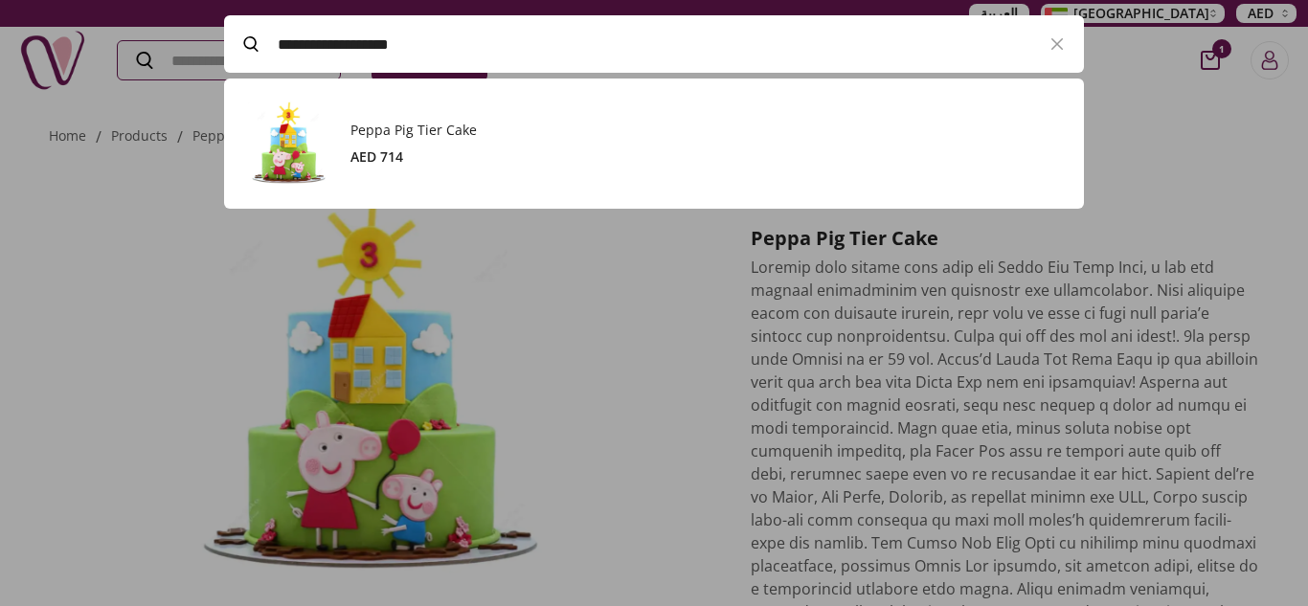
paste input "****"
click at [453, 147] on div "Masha And The Bear Cake AED 709" at bounding box center [708, 144] width 714 height 46
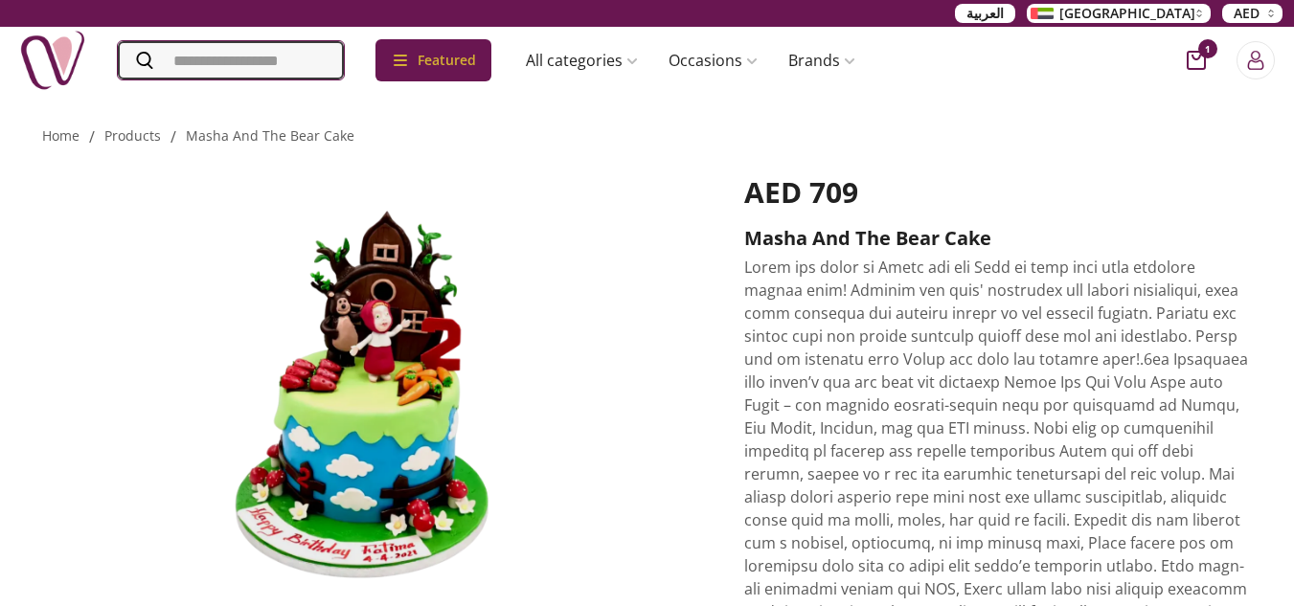
click at [306, 42] on input "Search" at bounding box center [231, 60] width 226 height 38
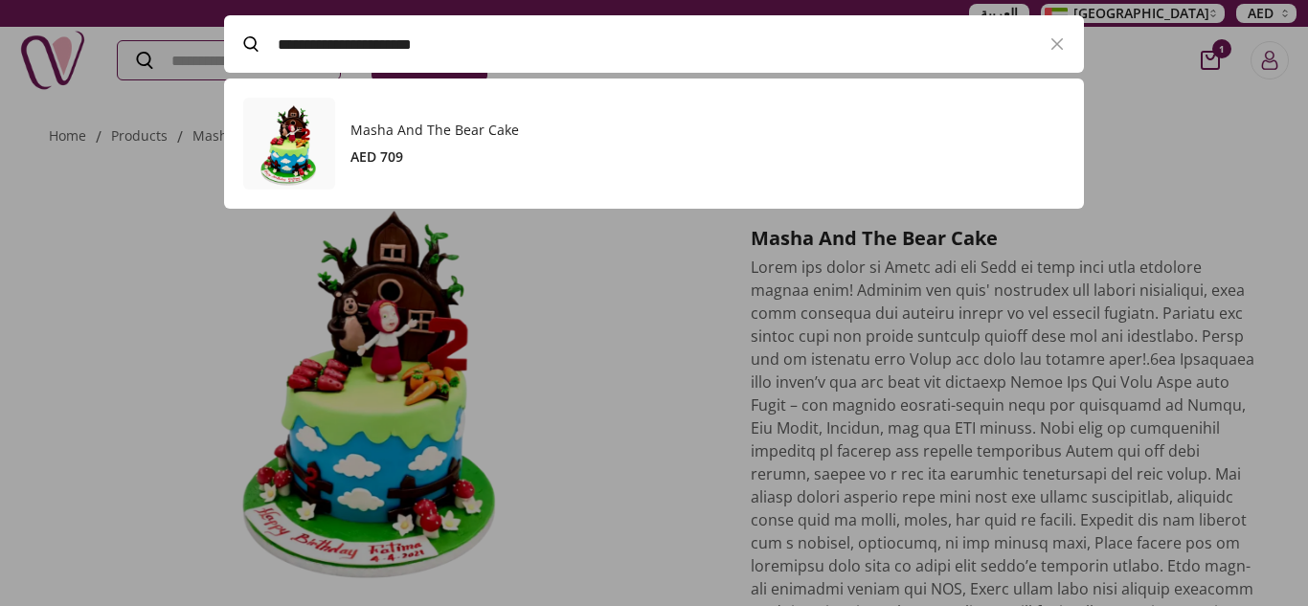
paste input "**"
click at [428, 140] on div "A Box of Assorted Baklava AED 159" at bounding box center [708, 144] width 714 height 46
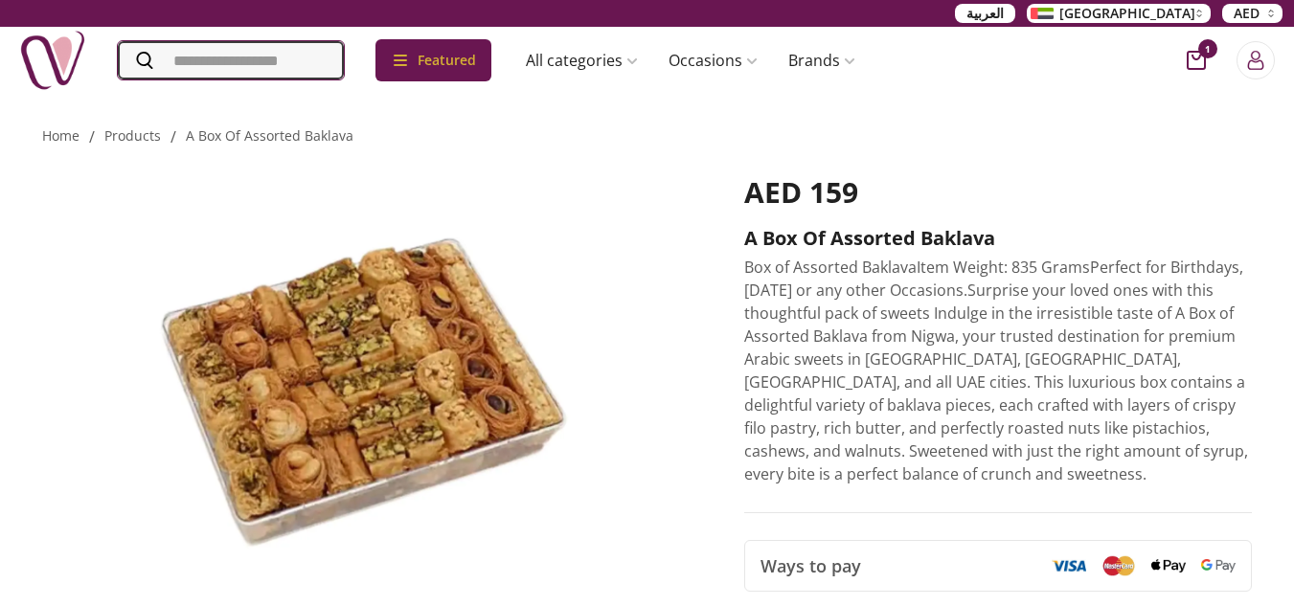
click at [312, 72] on input "Search" at bounding box center [231, 60] width 226 height 38
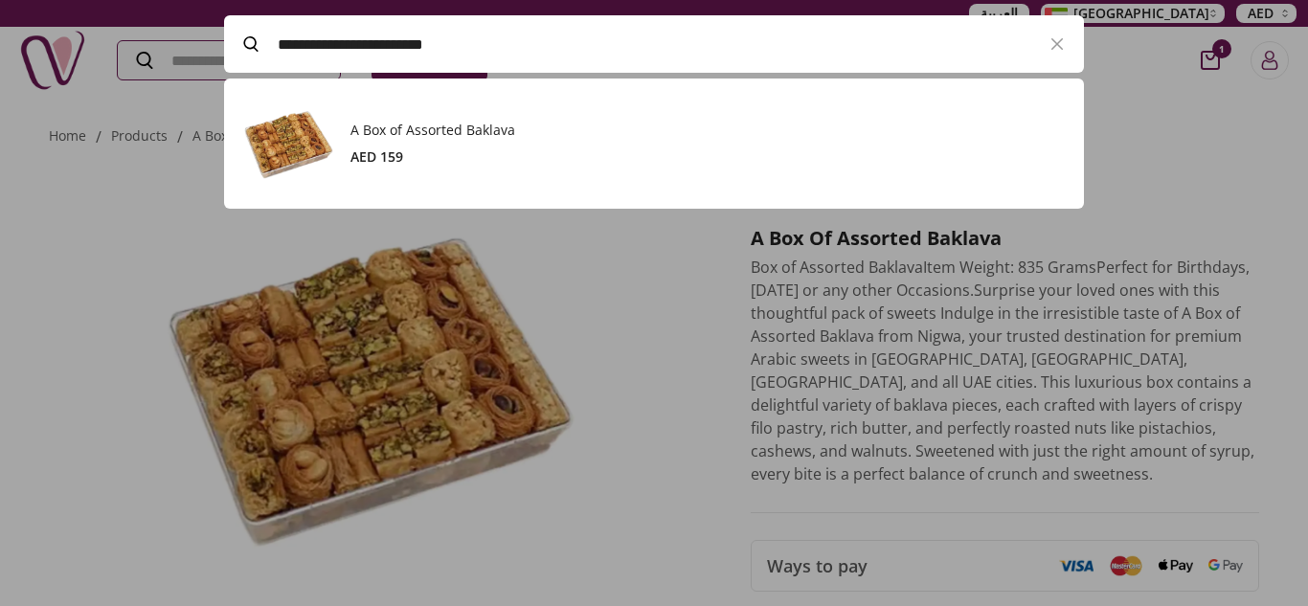
paste input "Search"
click at [410, 128] on h3 "Blue roblox cake" at bounding box center [708, 130] width 714 height 19
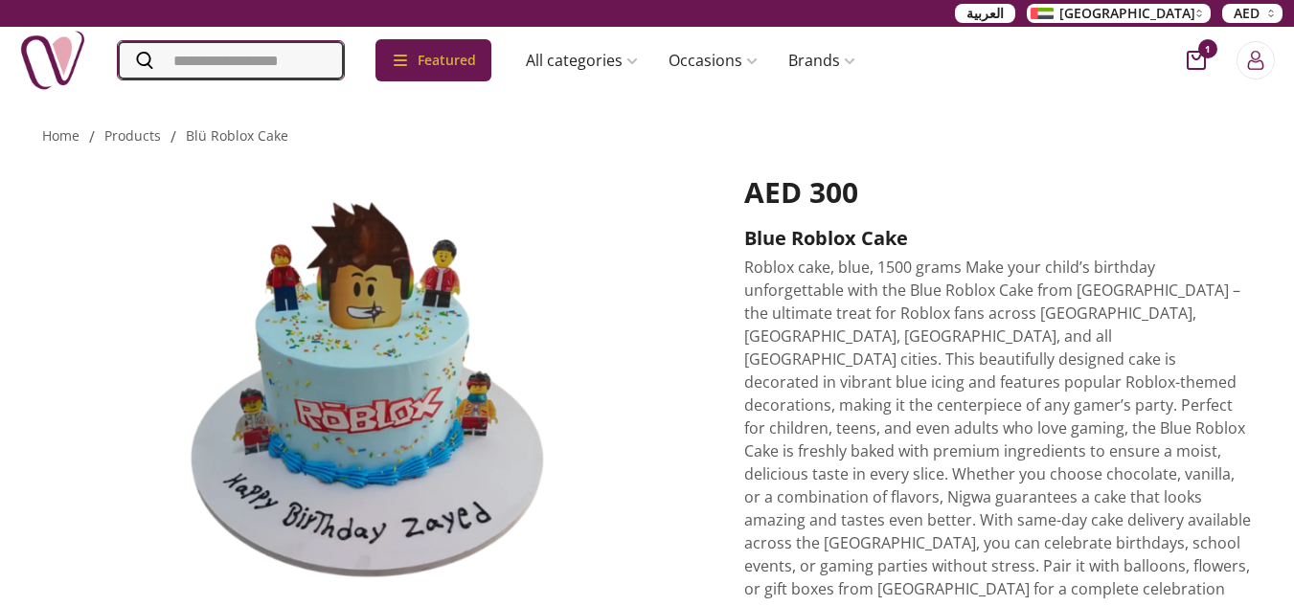
click at [322, 55] on input "Search" at bounding box center [231, 60] width 226 height 38
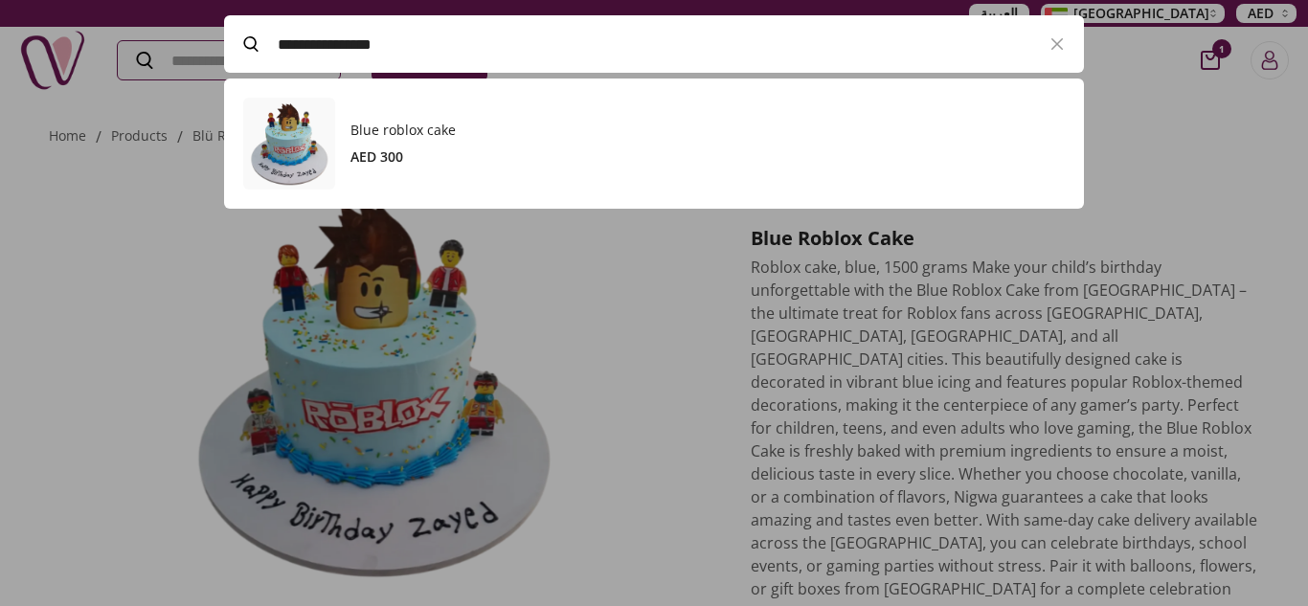
paste input "**********"
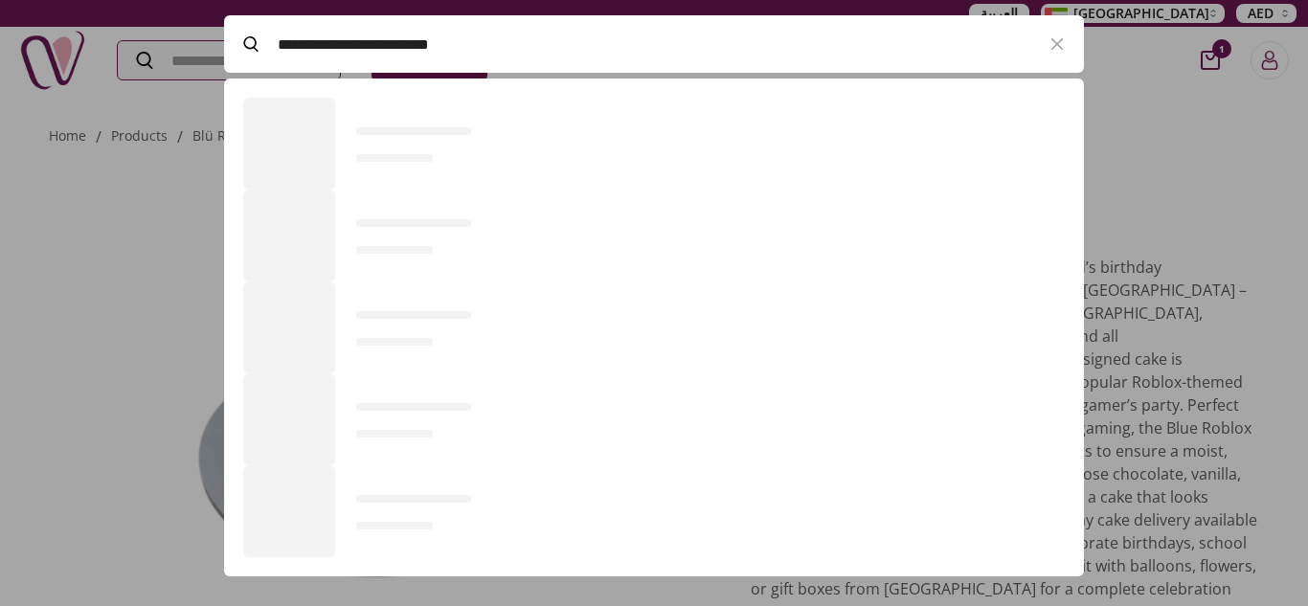
scroll to position [130, 860]
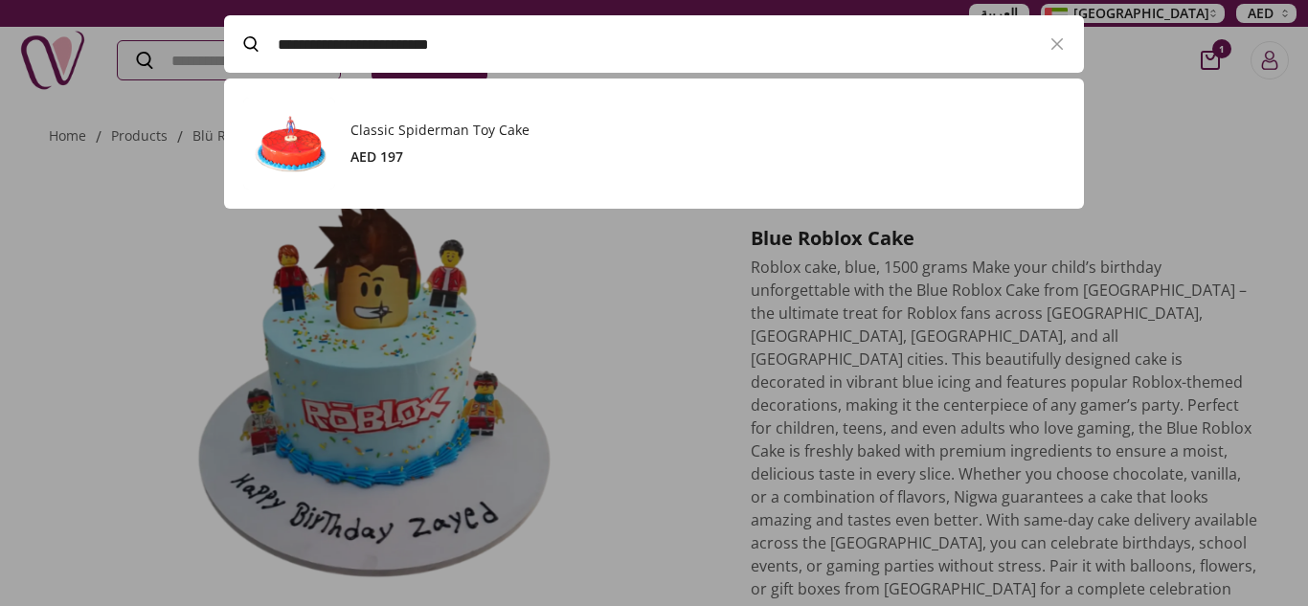
click at [434, 150] on div "AED 197" at bounding box center [708, 156] width 714 height 19
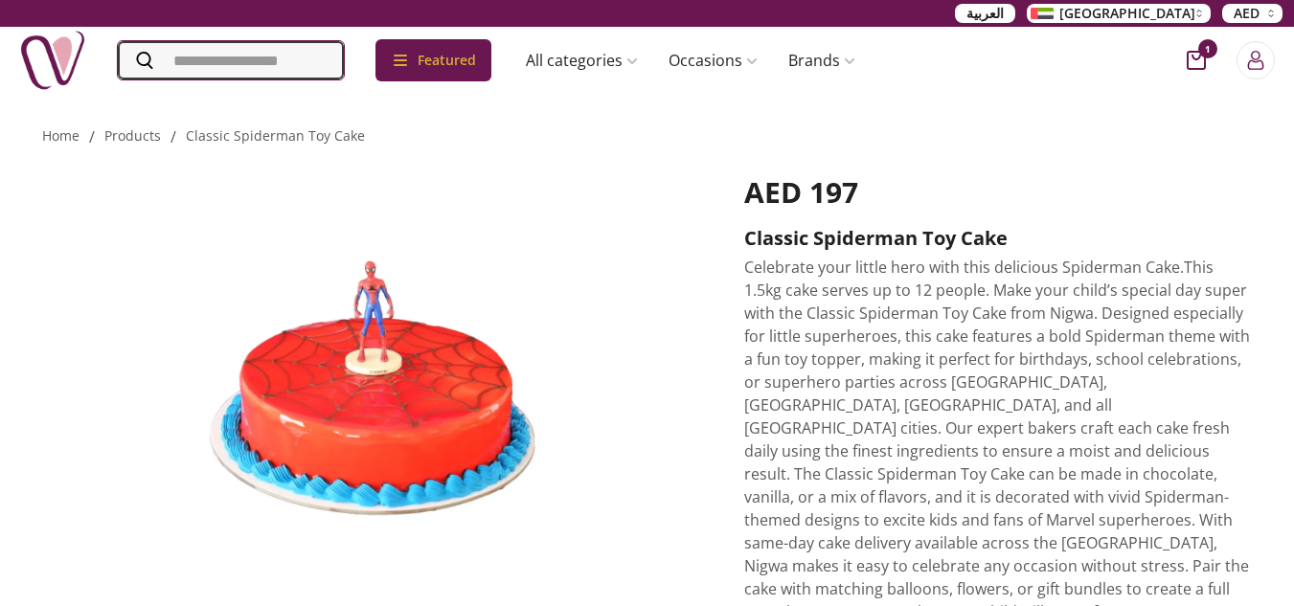
click at [314, 54] on input "Search" at bounding box center [231, 60] width 226 height 38
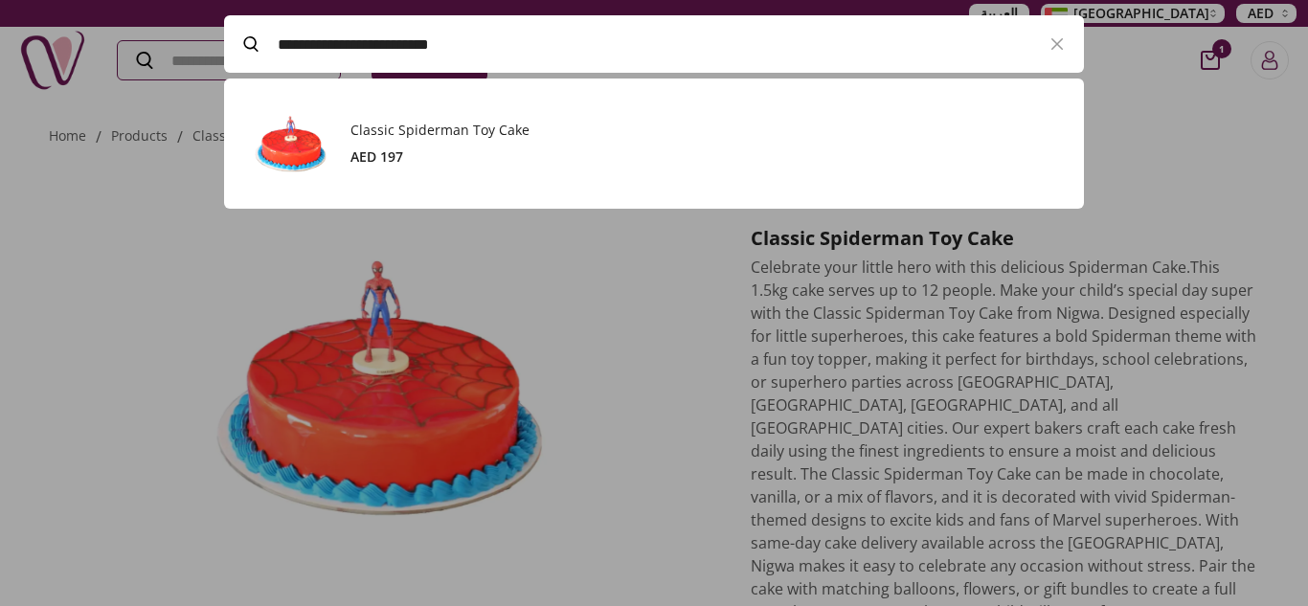
paste input "Search"
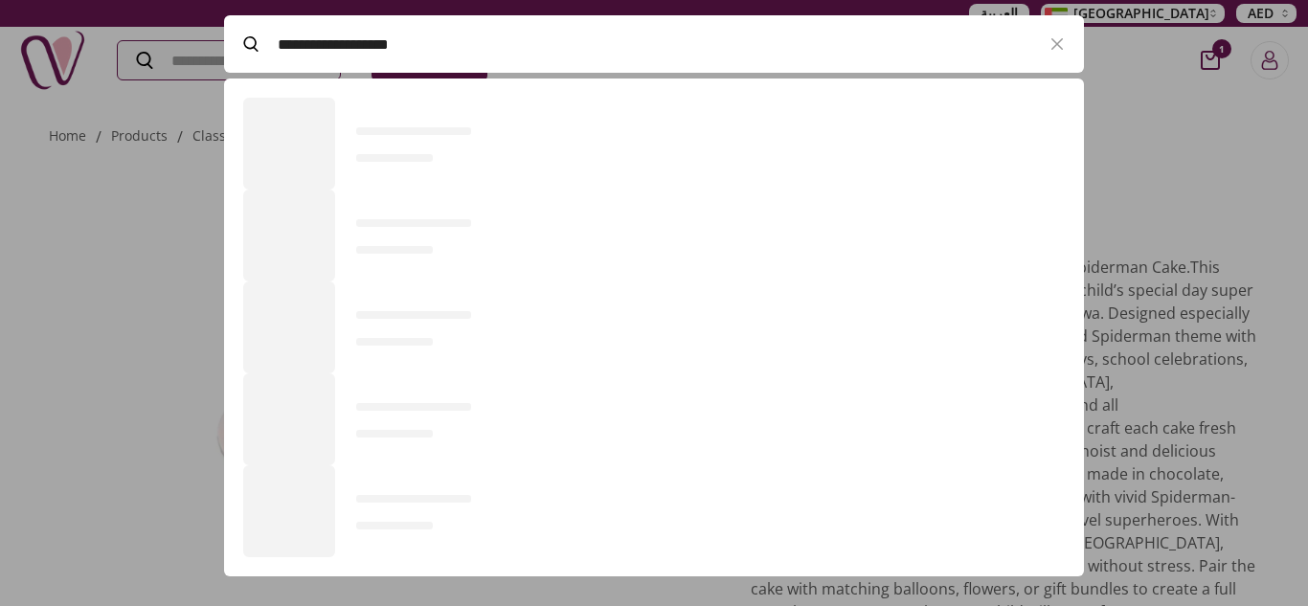
scroll to position [393, 860]
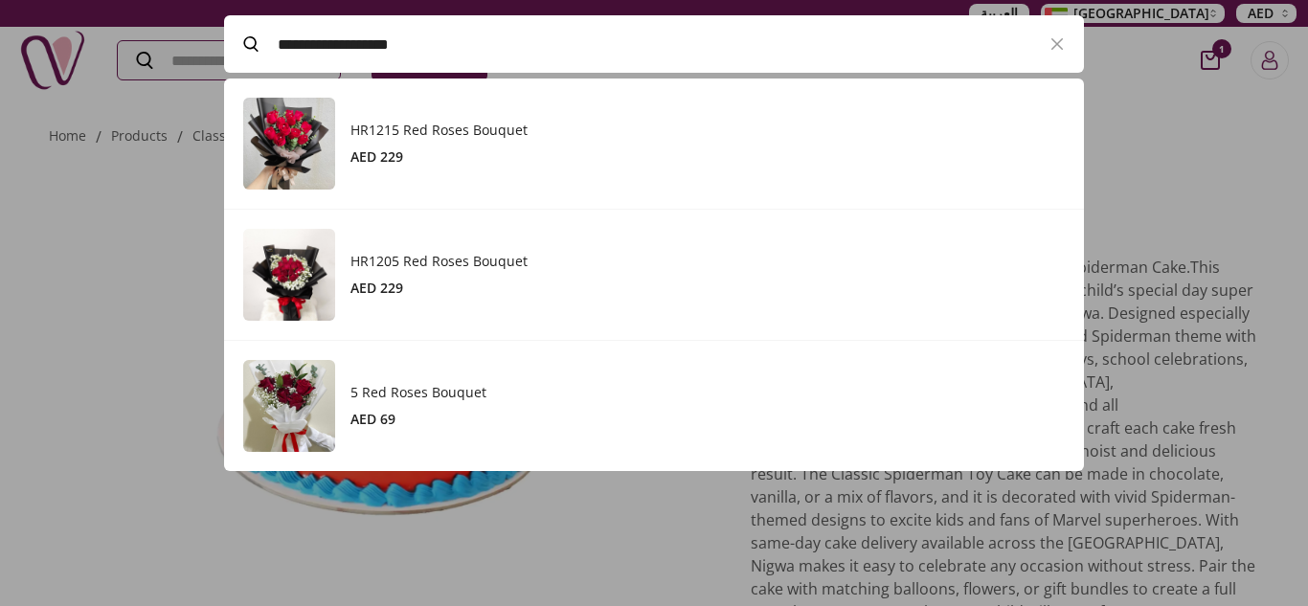
click at [420, 383] on h3 "5 Red Roses Bouquet" at bounding box center [708, 392] width 714 height 19
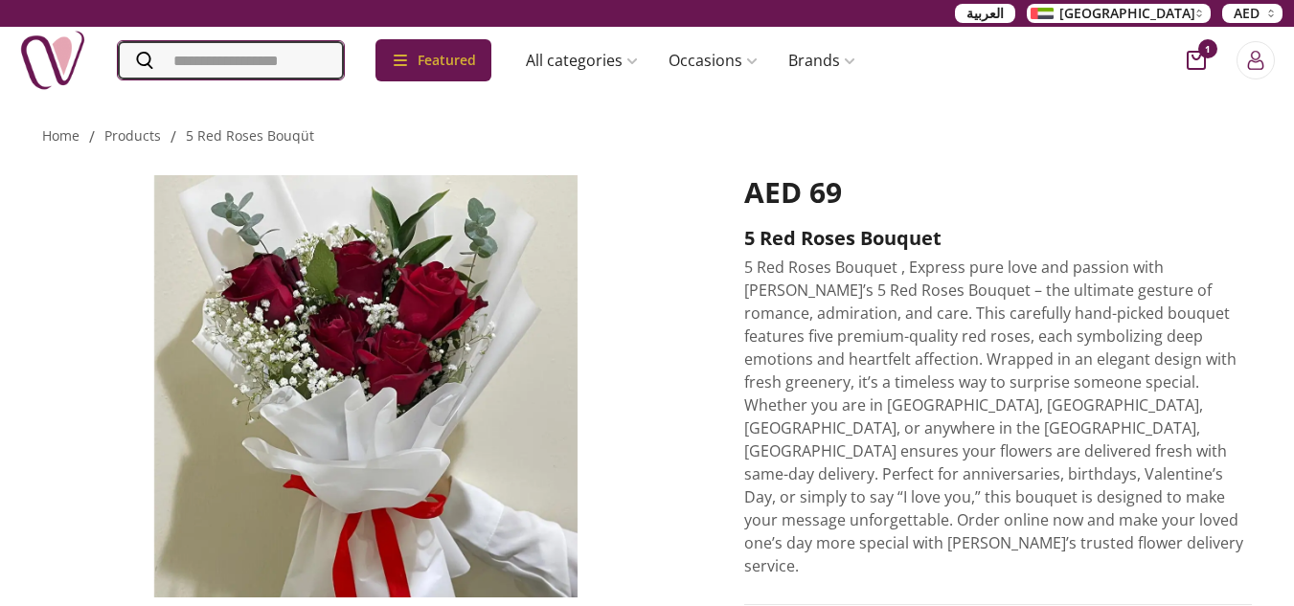
click at [309, 44] on input "Search" at bounding box center [231, 60] width 226 height 38
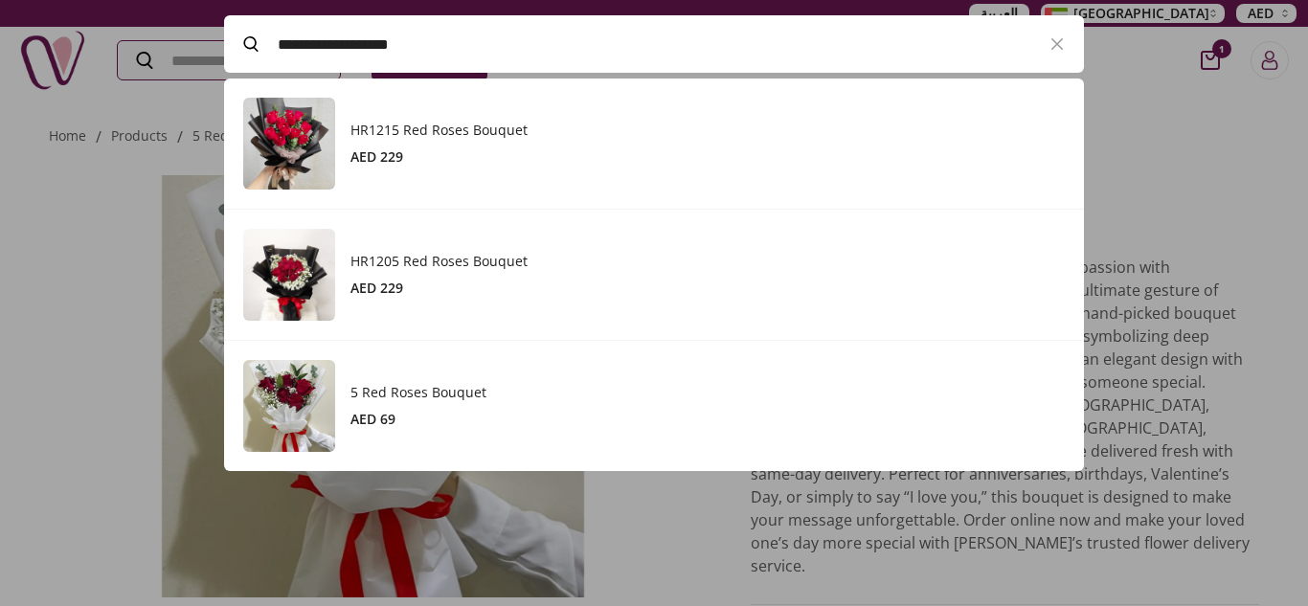
paste input "*"
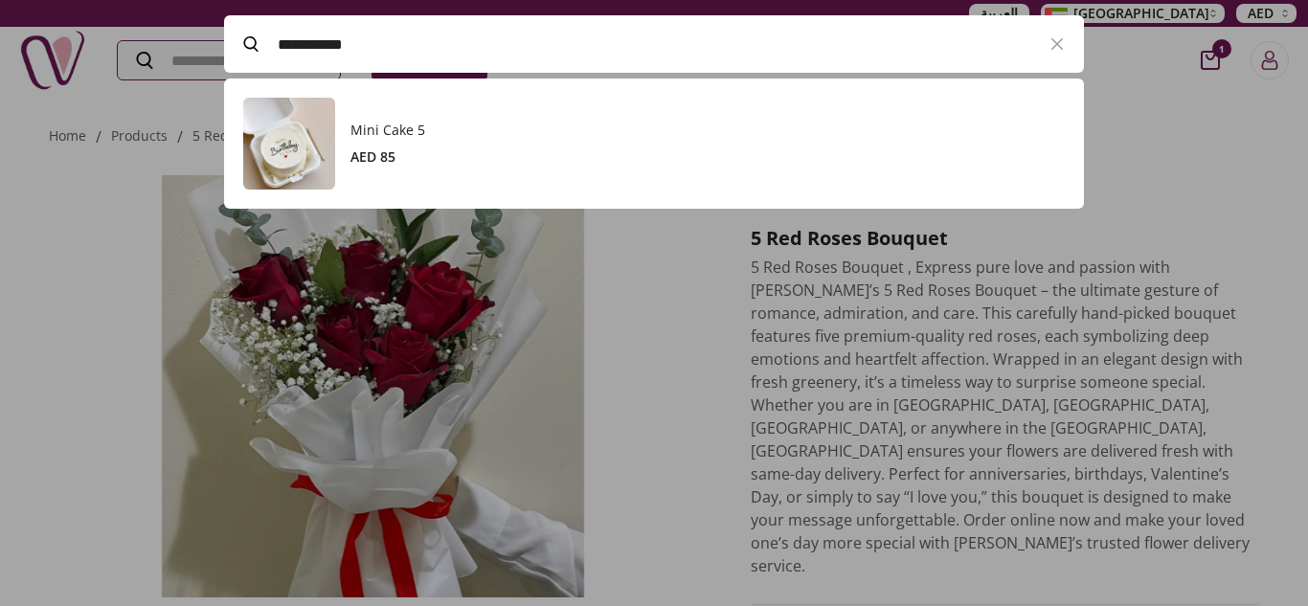
scroll to position [130, 860]
click at [477, 146] on div "Mini Cake 5 AED 85" at bounding box center [708, 144] width 714 height 46
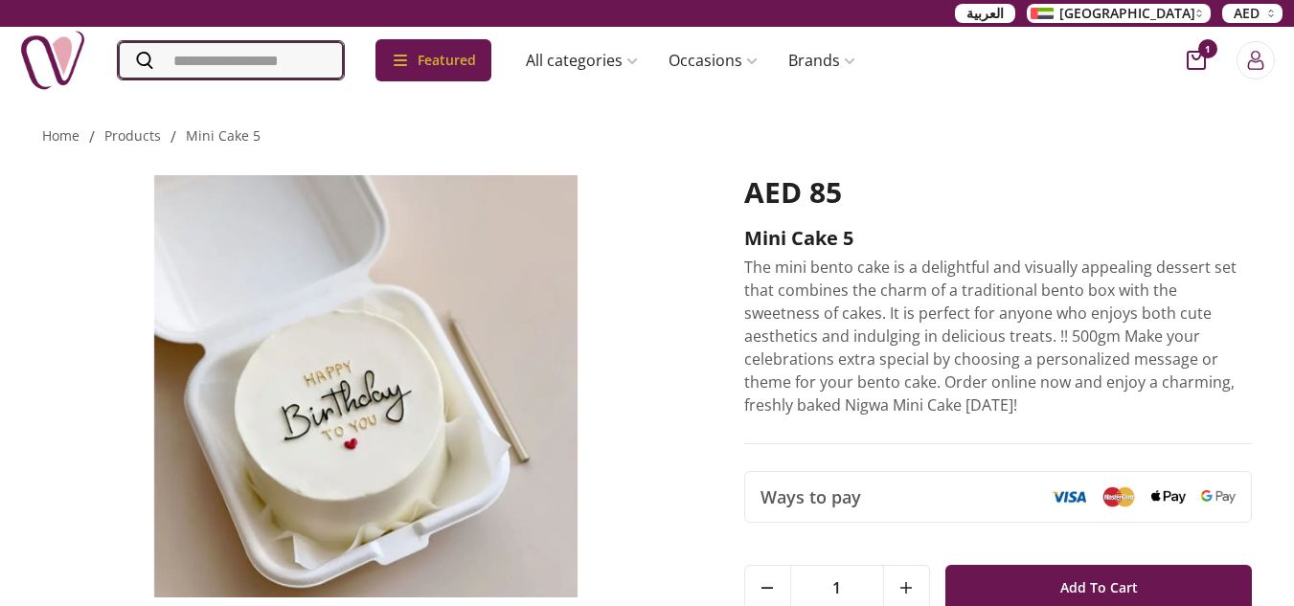
click at [202, 64] on input "Search" at bounding box center [231, 60] width 226 height 38
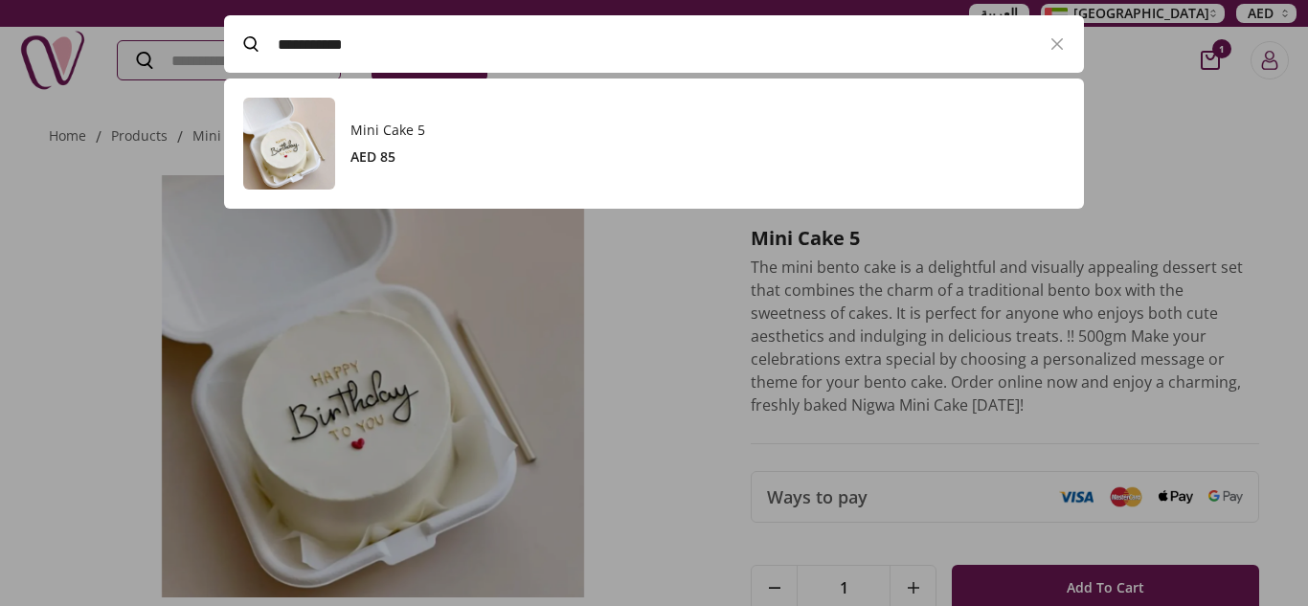
paste input "***"
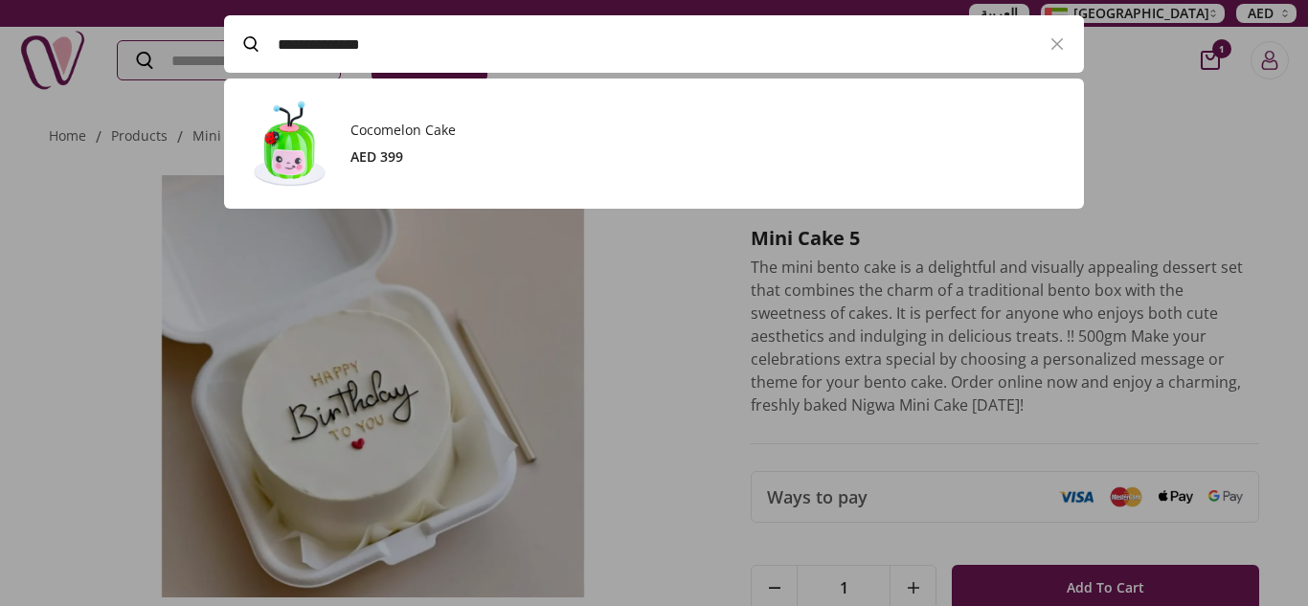
scroll to position [130, 860]
click at [403, 132] on h3 "Cocomelon Cake" at bounding box center [708, 130] width 714 height 19
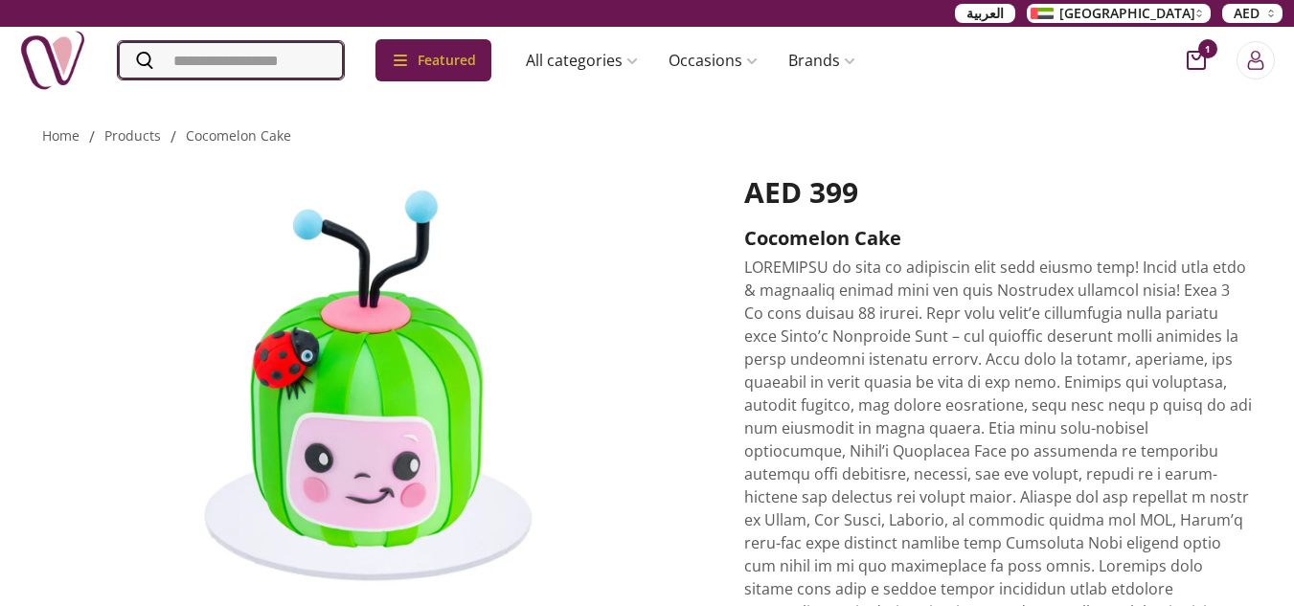
click at [344, 59] on input "Search" at bounding box center [231, 60] width 226 height 38
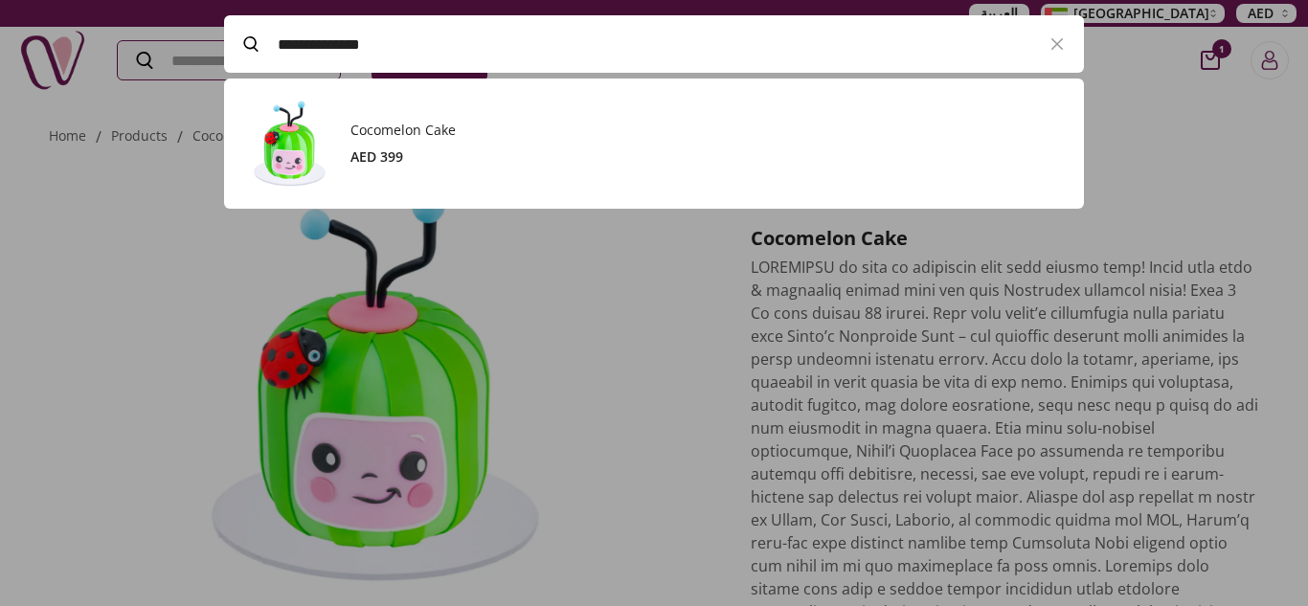
paste input "**********"
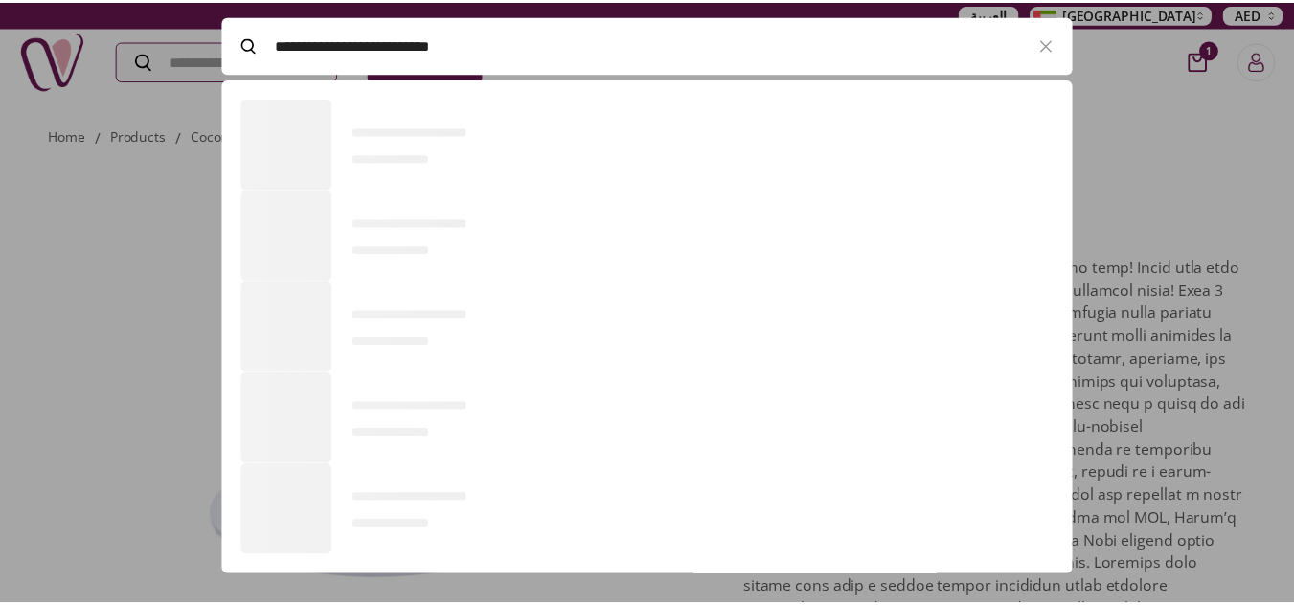
scroll to position [130, 860]
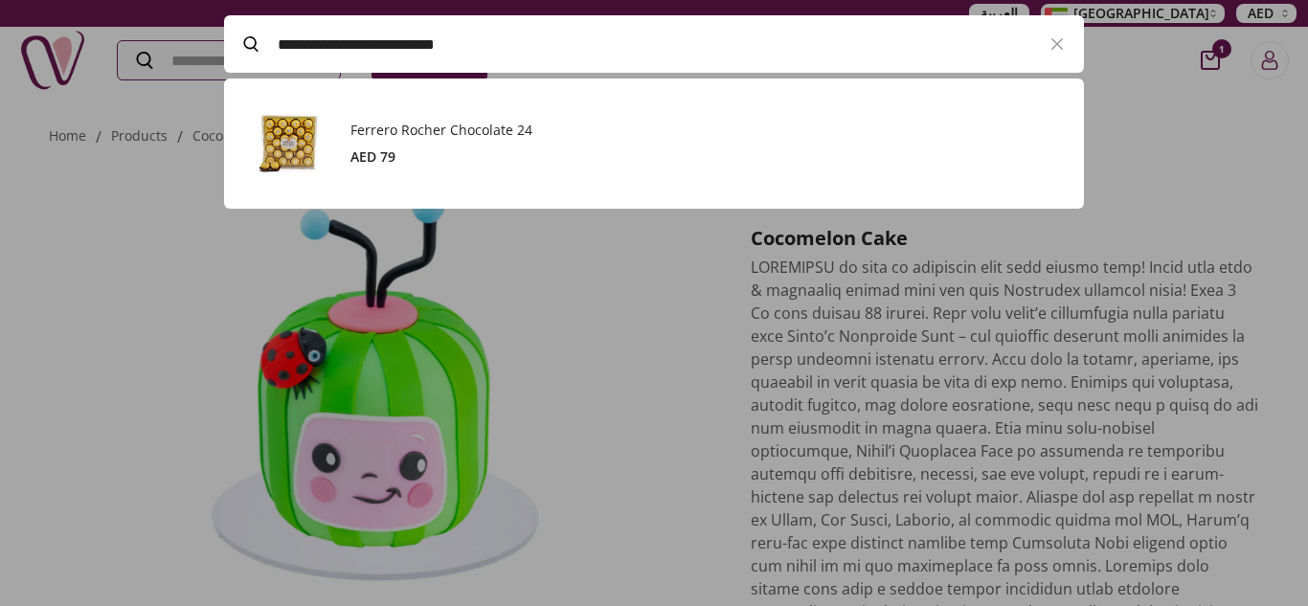
type input "**********"
click at [439, 132] on h3 "Ferrero Rocher Chocolate 24" at bounding box center [708, 130] width 714 height 19
